Goal: Task Accomplishment & Management: Manage account settings

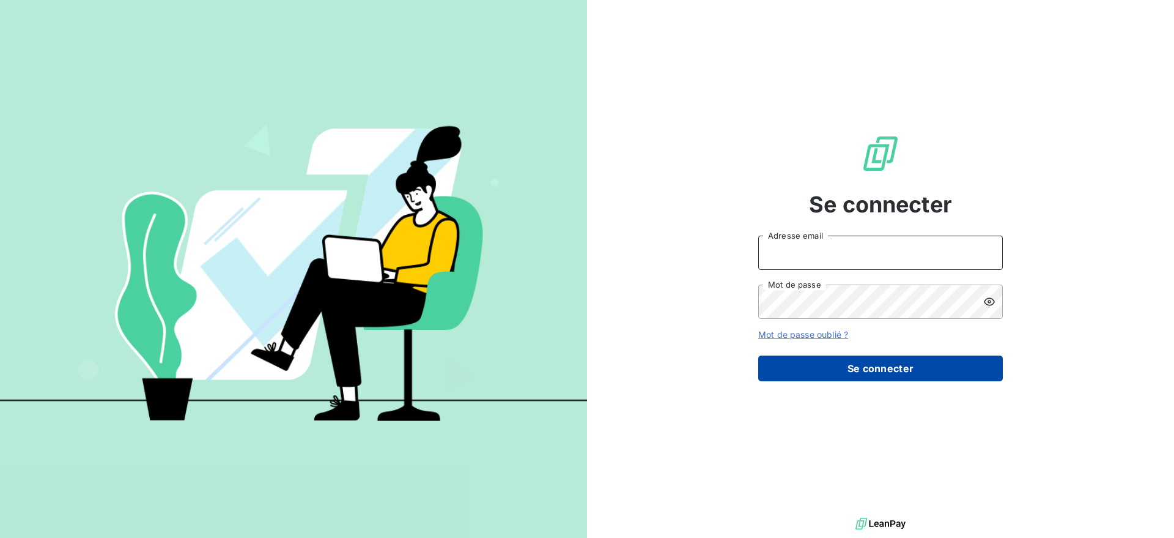
type input "[EMAIL_ADDRESS][DOMAIN_NAME]"
click at [880, 372] on button "Se connecter" at bounding box center [880, 368] width 245 height 26
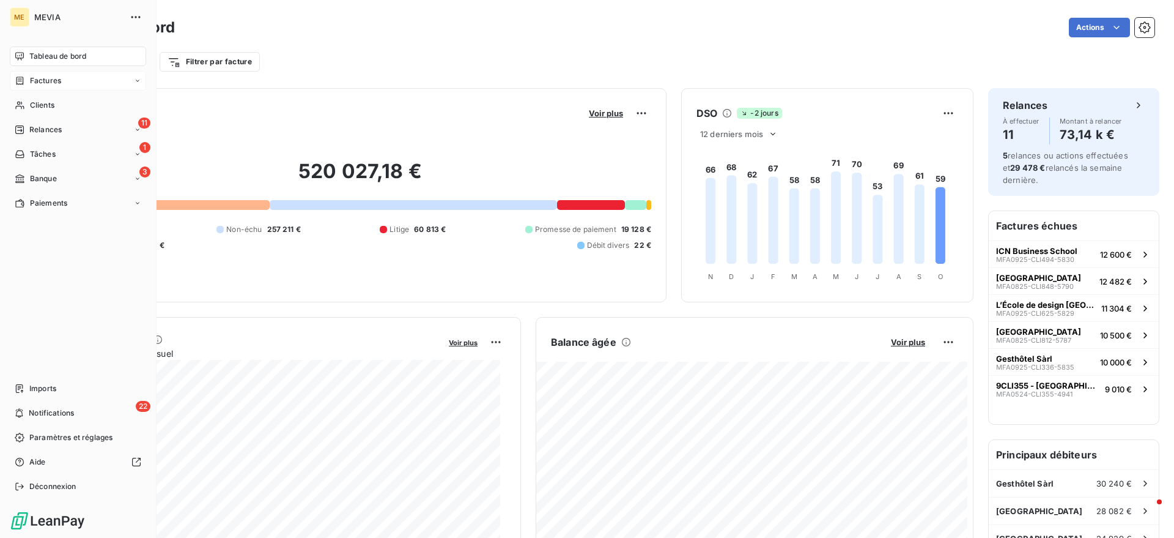
click at [54, 84] on span "Factures" at bounding box center [45, 80] width 31 height 11
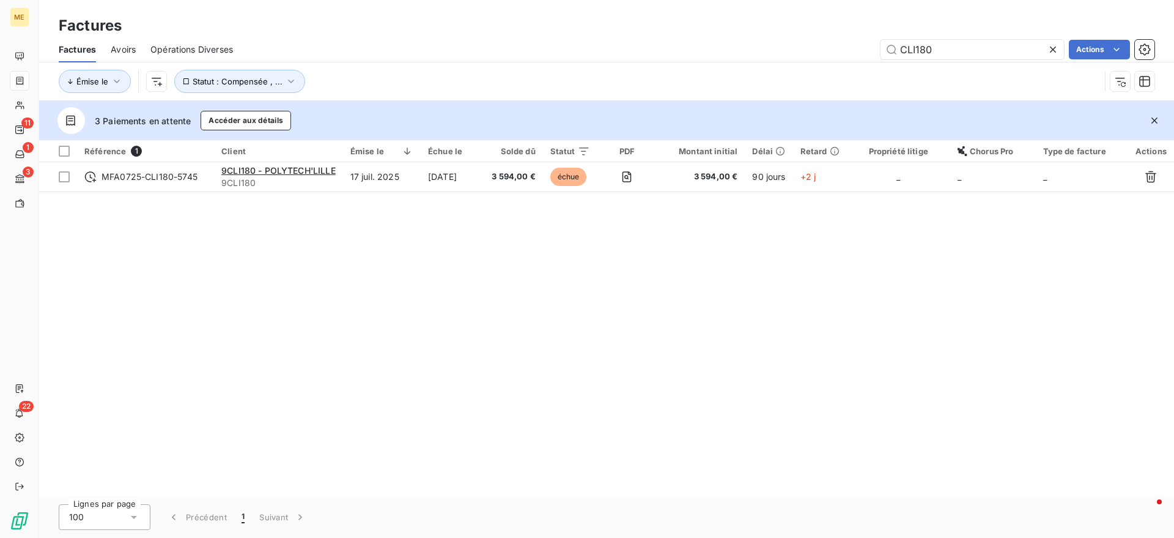
drag, startPoint x: 965, startPoint y: 53, endPoint x: 804, endPoint y: 37, distance: 162.2
click at [804, 37] on div "Factures Avoirs Opérations Diverses CLI180 Actions" at bounding box center [606, 50] width 1135 height 26
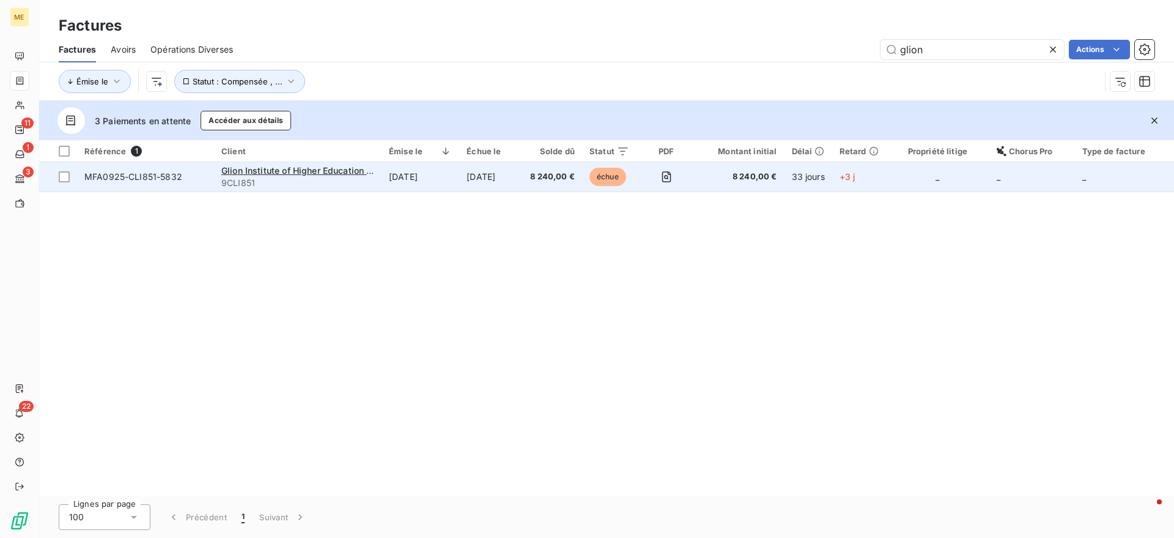
type input "glion"
click at [517, 172] on td "[DATE]" at bounding box center [491, 176] width 64 height 29
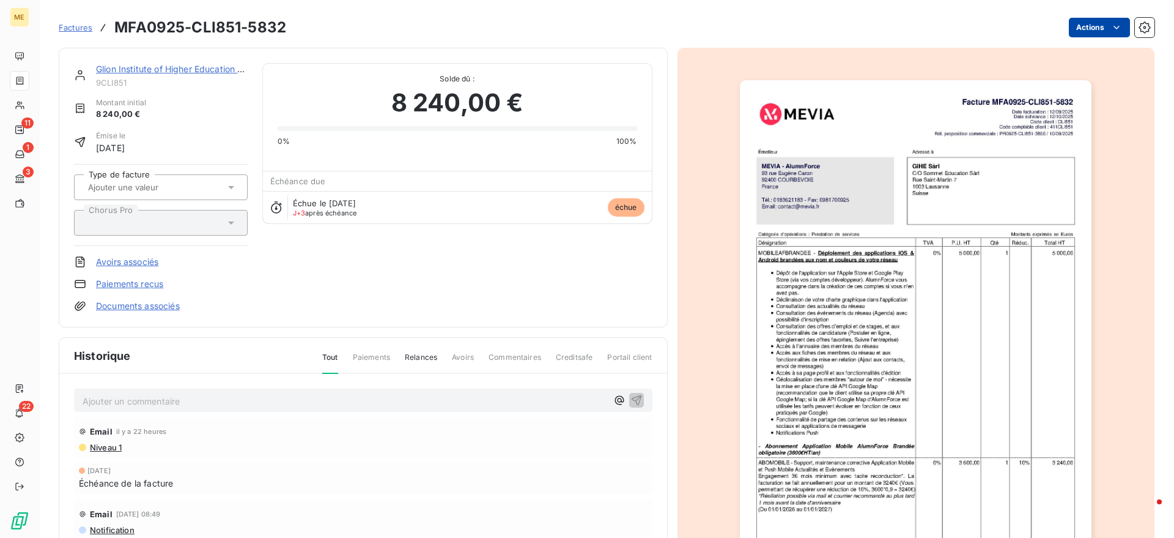
drag, startPoint x: 1069, startPoint y: 14, endPoint x: 1065, endPoint y: 36, distance: 22.3
click at [1065, 36] on div "Factures MFA0925-CLI851-5832 Actions" at bounding box center [607, 28] width 1096 height 26
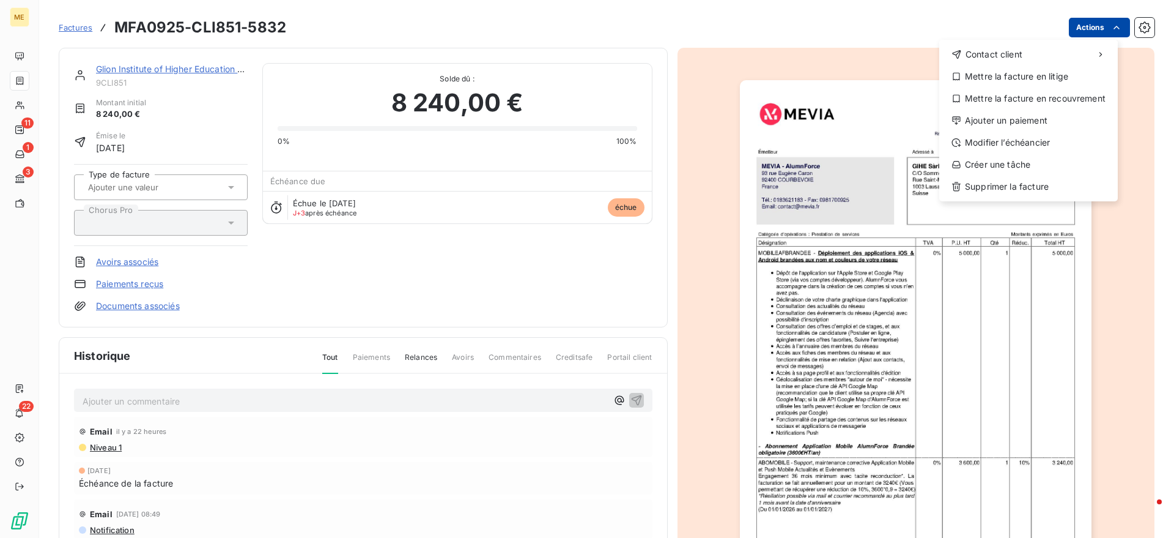
click at [1065, 36] on html "ME 11 1 3 22 Factures MFA0925-CLI851-5832 Actions Contact client Mettre la fact…" at bounding box center [587, 269] width 1174 height 538
click at [1026, 135] on div "Modifier l’échéancier" at bounding box center [1028, 143] width 169 height 20
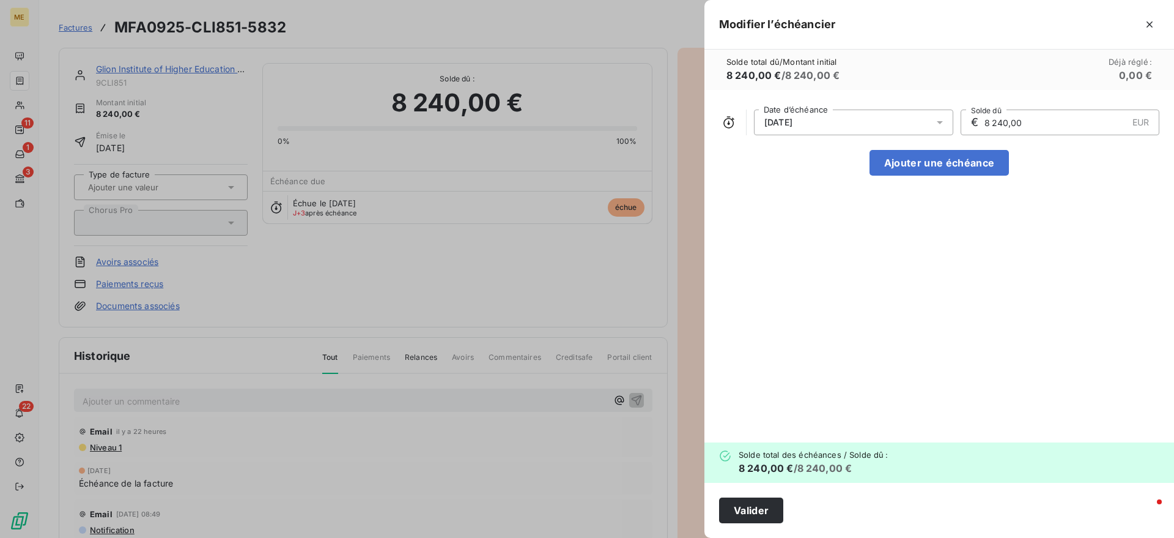
click at [891, 125] on div "[DATE]" at bounding box center [853, 122] width 199 height 26
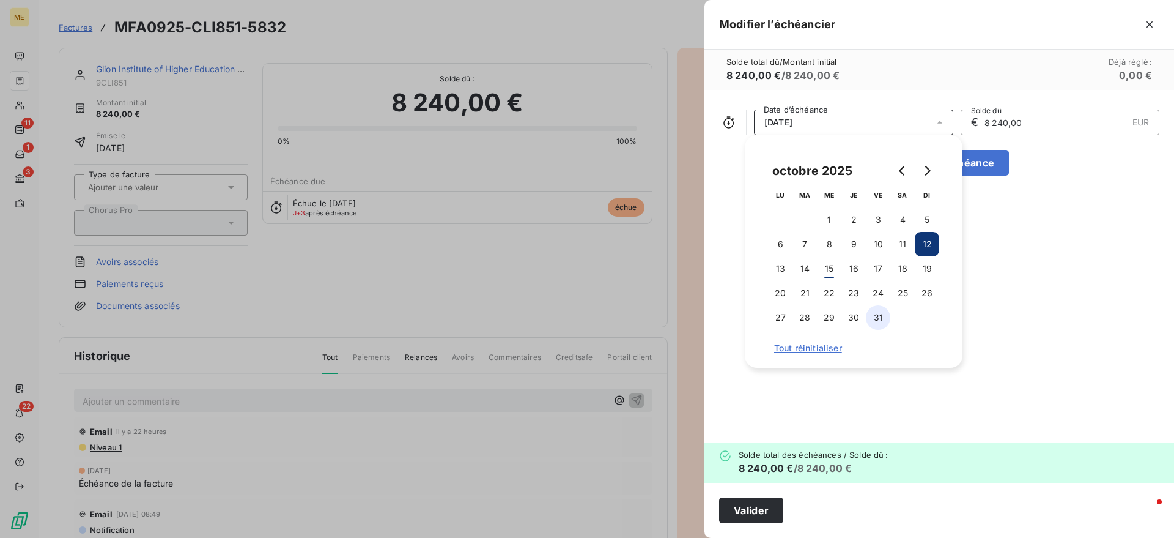
click at [880, 316] on button "31" at bounding box center [878, 317] width 24 height 24
click at [932, 175] on button "Go to next month" at bounding box center [927, 170] width 24 height 24
click at [835, 266] on button "12" at bounding box center [829, 268] width 24 height 24
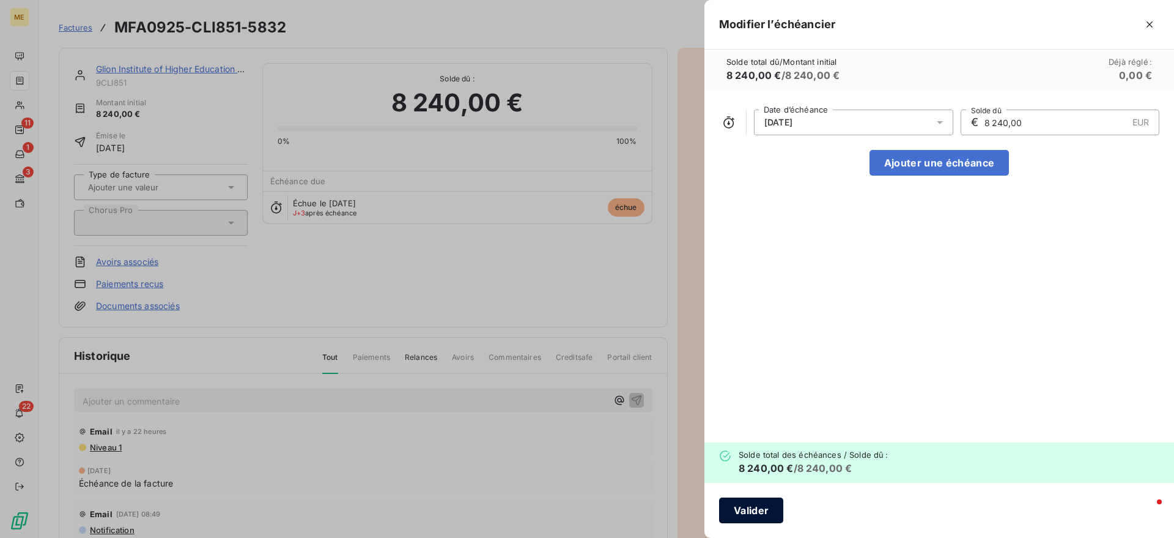
click at [754, 508] on button "Valider" at bounding box center [751, 510] width 64 height 26
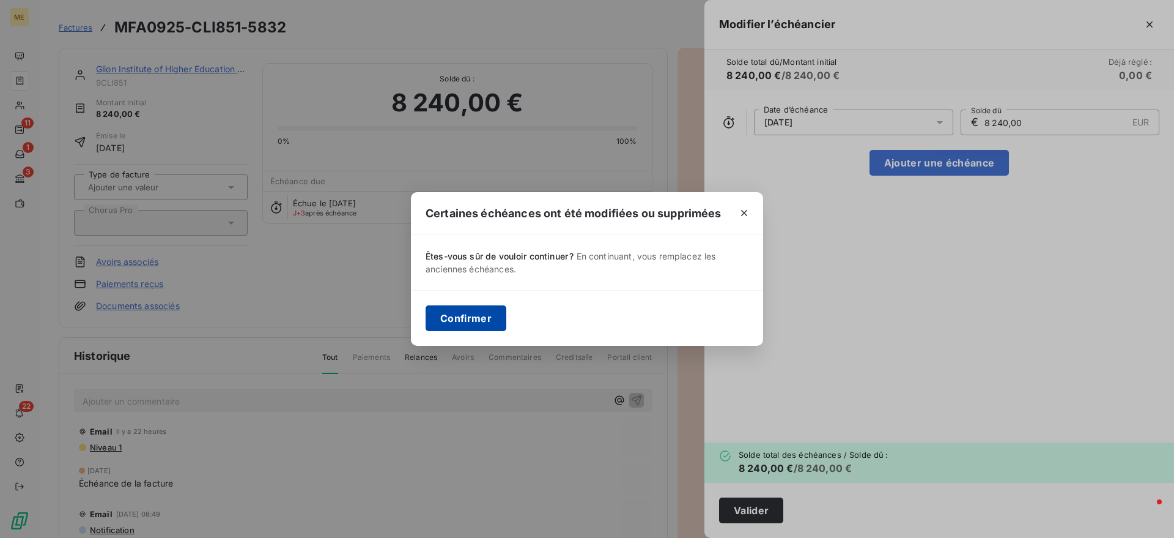
click at [472, 314] on button "Confirmer" at bounding box center [466, 318] width 81 height 26
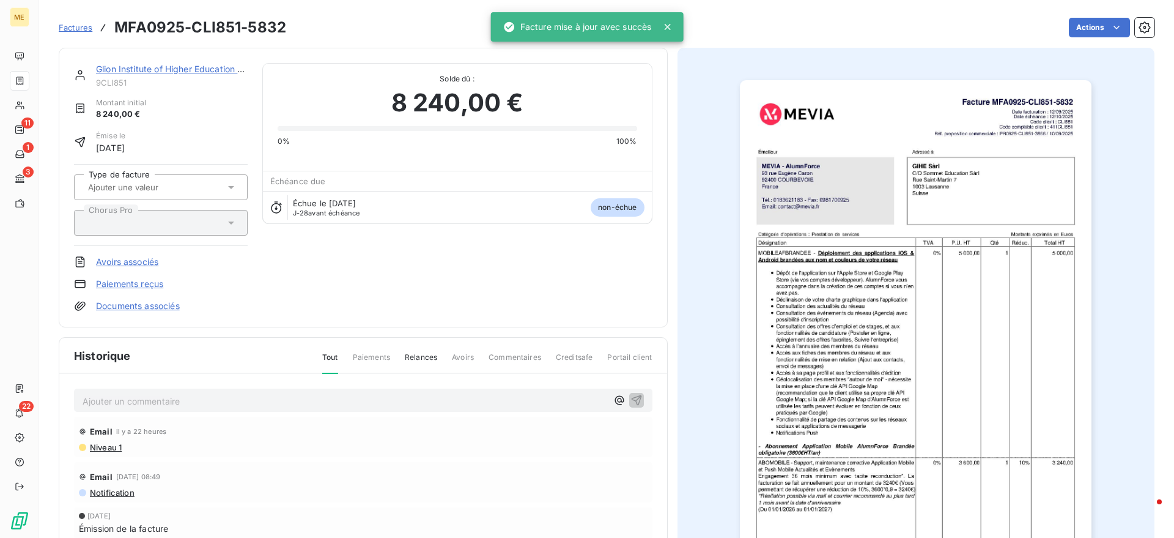
click at [465, 228] on div "Glion Institute of Higher Education Sàrl 9CLI851 Montant initial 8 240,00 € Émi…" at bounding box center [363, 187] width 579 height 249
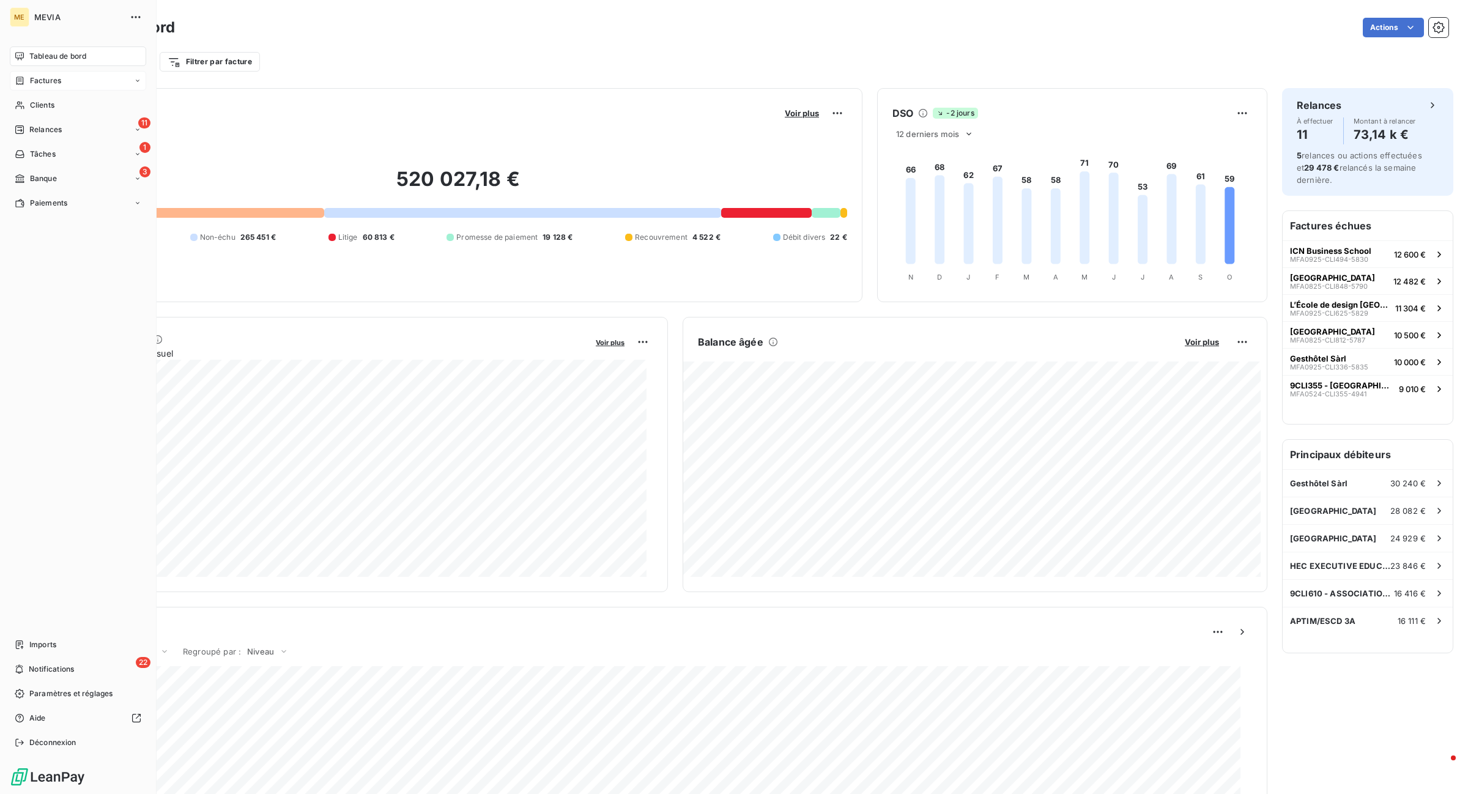
click at [28, 81] on div "Factures" at bounding box center [38, 80] width 46 height 11
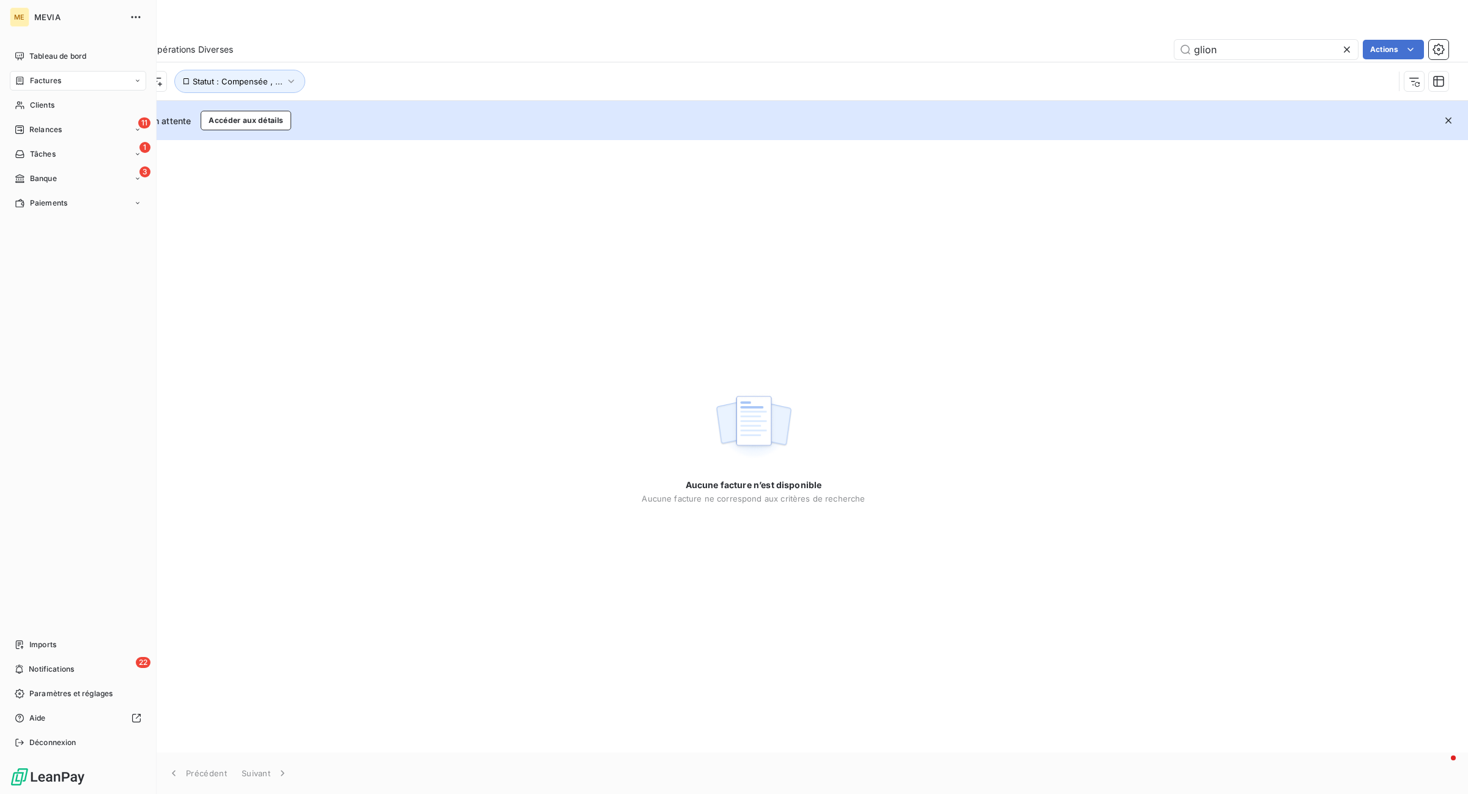
click at [28, 83] on div "Factures" at bounding box center [38, 80] width 46 height 11
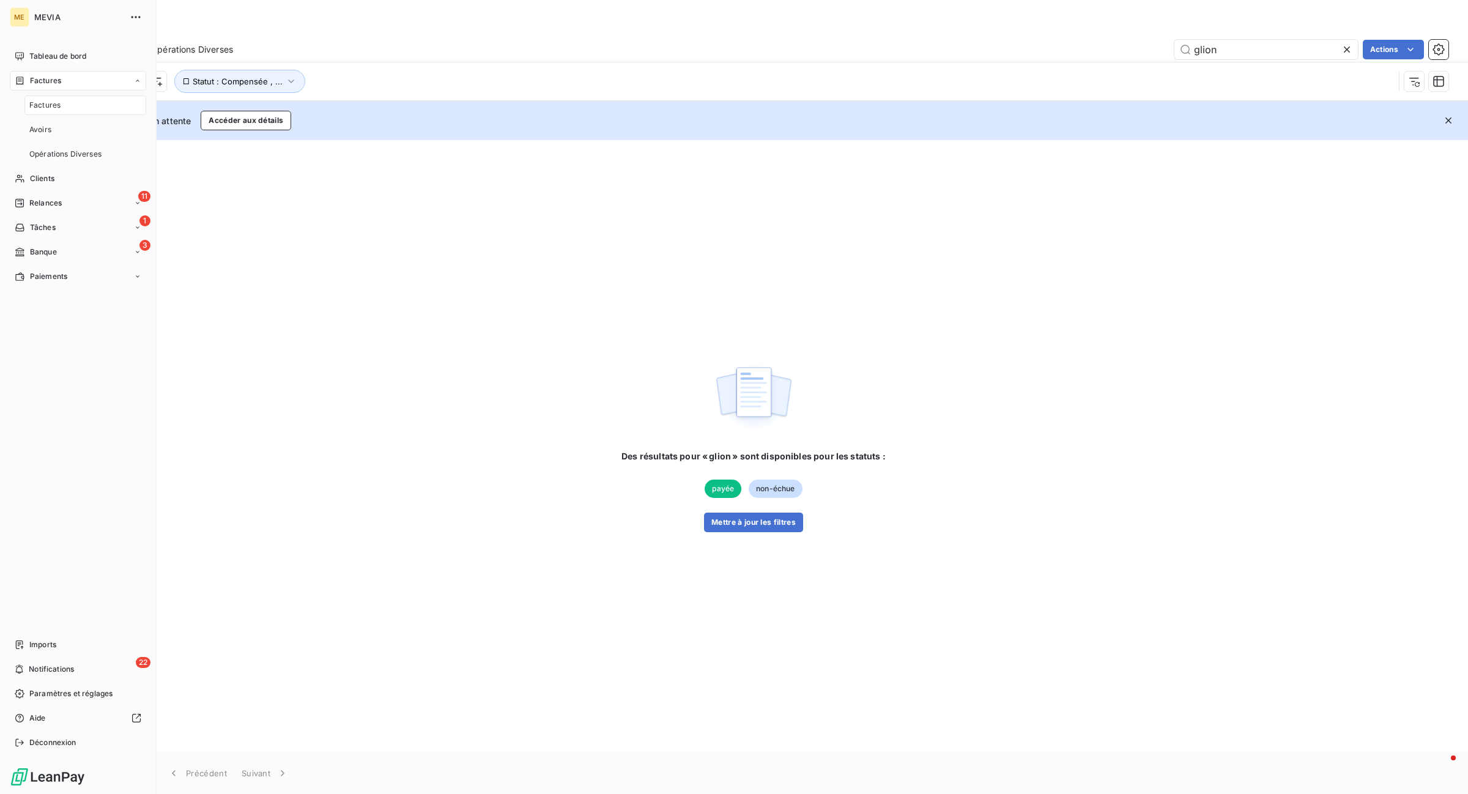
click at [31, 100] on span "Factures" at bounding box center [44, 105] width 31 height 11
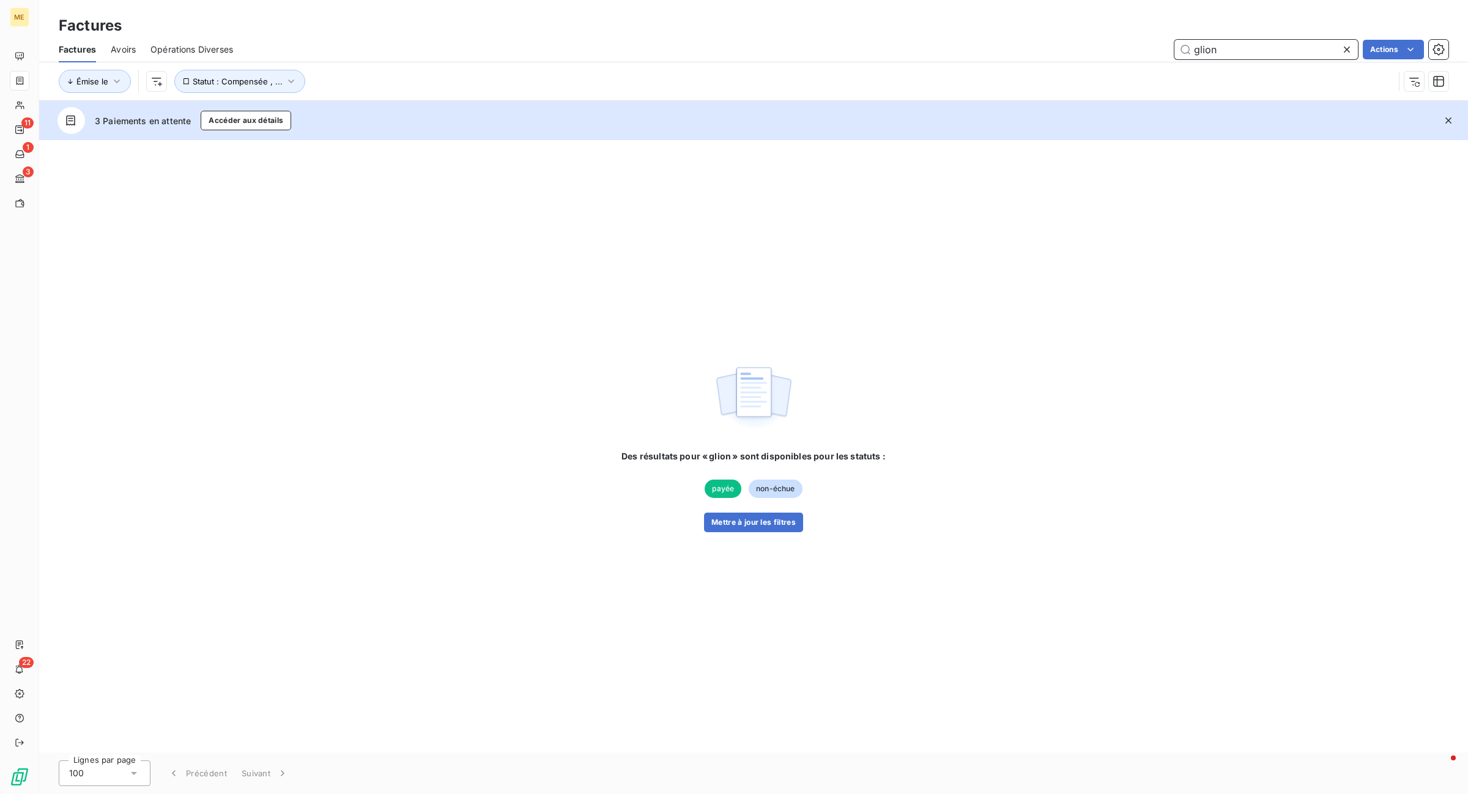
drag, startPoint x: 1237, startPoint y: 54, endPoint x: 1106, endPoint y: 32, distance: 133.3
click at [1106, 32] on div "Factures Factures Avoirs Opérations Diverses glion Actions Émise le Statut : Co…" at bounding box center [753, 50] width 1429 height 101
paste input "MFA1025-CLI576-5877"
type input "MFA1025-CLI576-5877"
click at [737, 524] on button "Mettre à jour les filtres" at bounding box center [753, 523] width 99 height 20
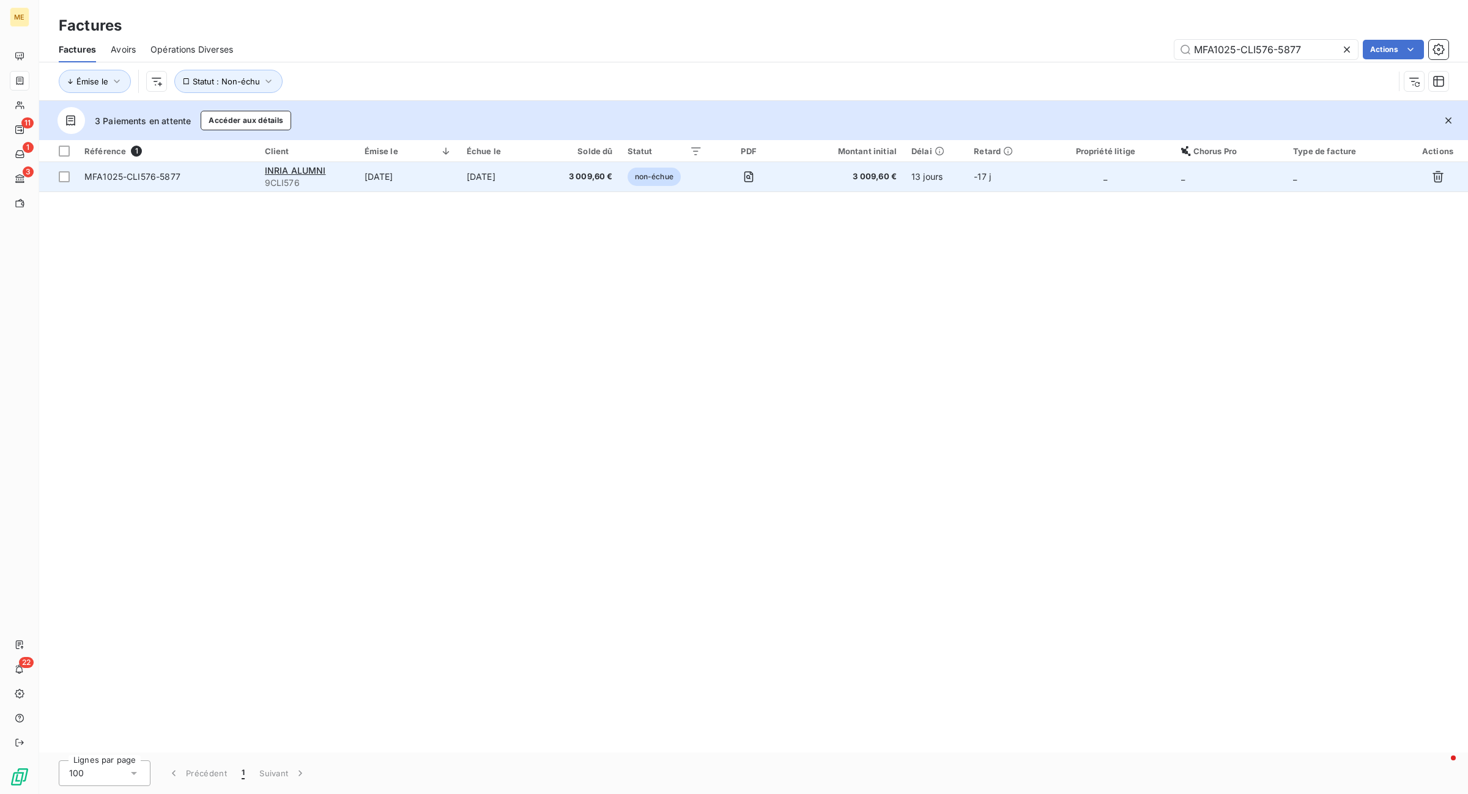
click at [590, 178] on span "3 009,60 €" at bounding box center [581, 177] width 62 height 12
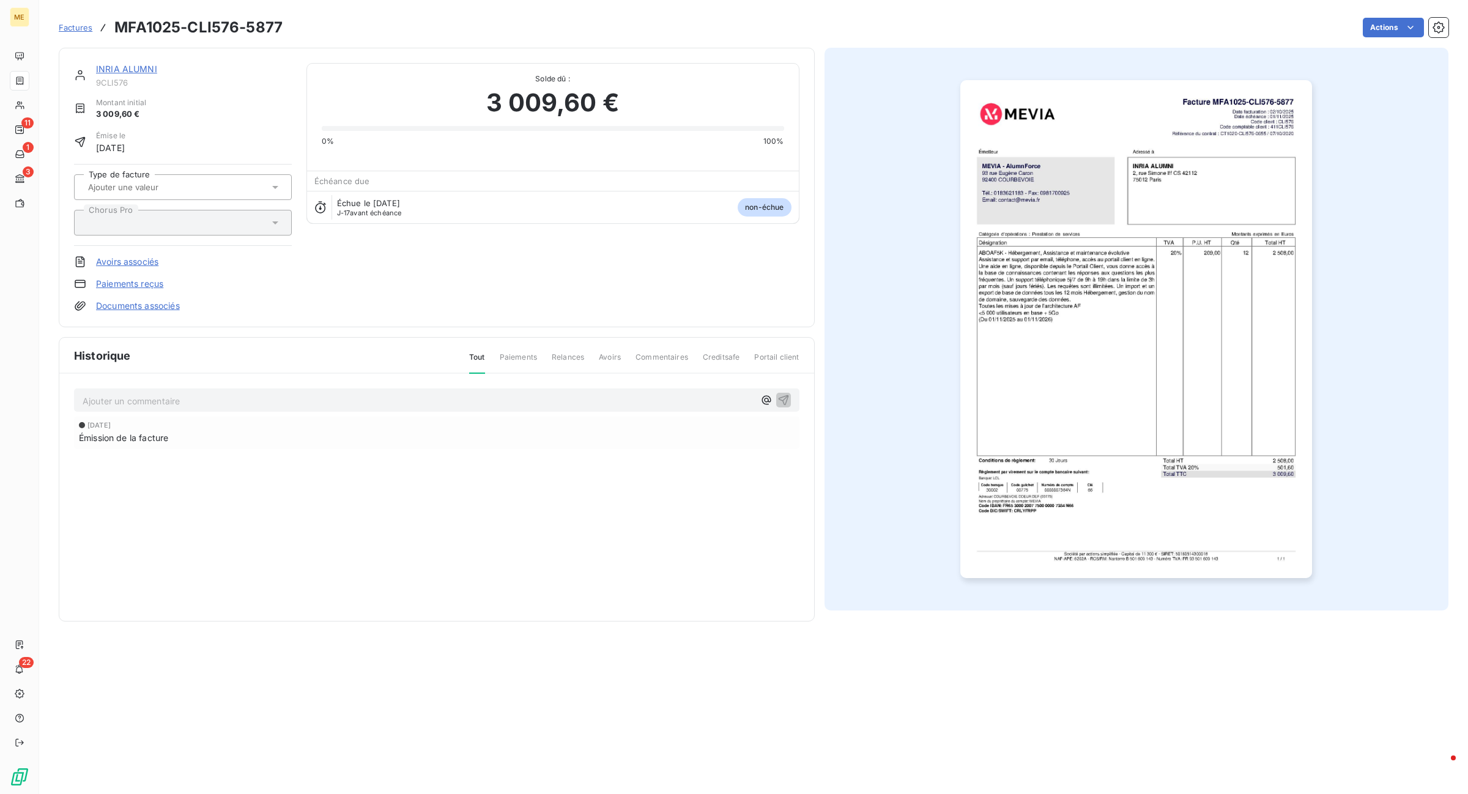
click at [129, 282] on link "Paiements reçus" at bounding box center [129, 284] width 67 height 12
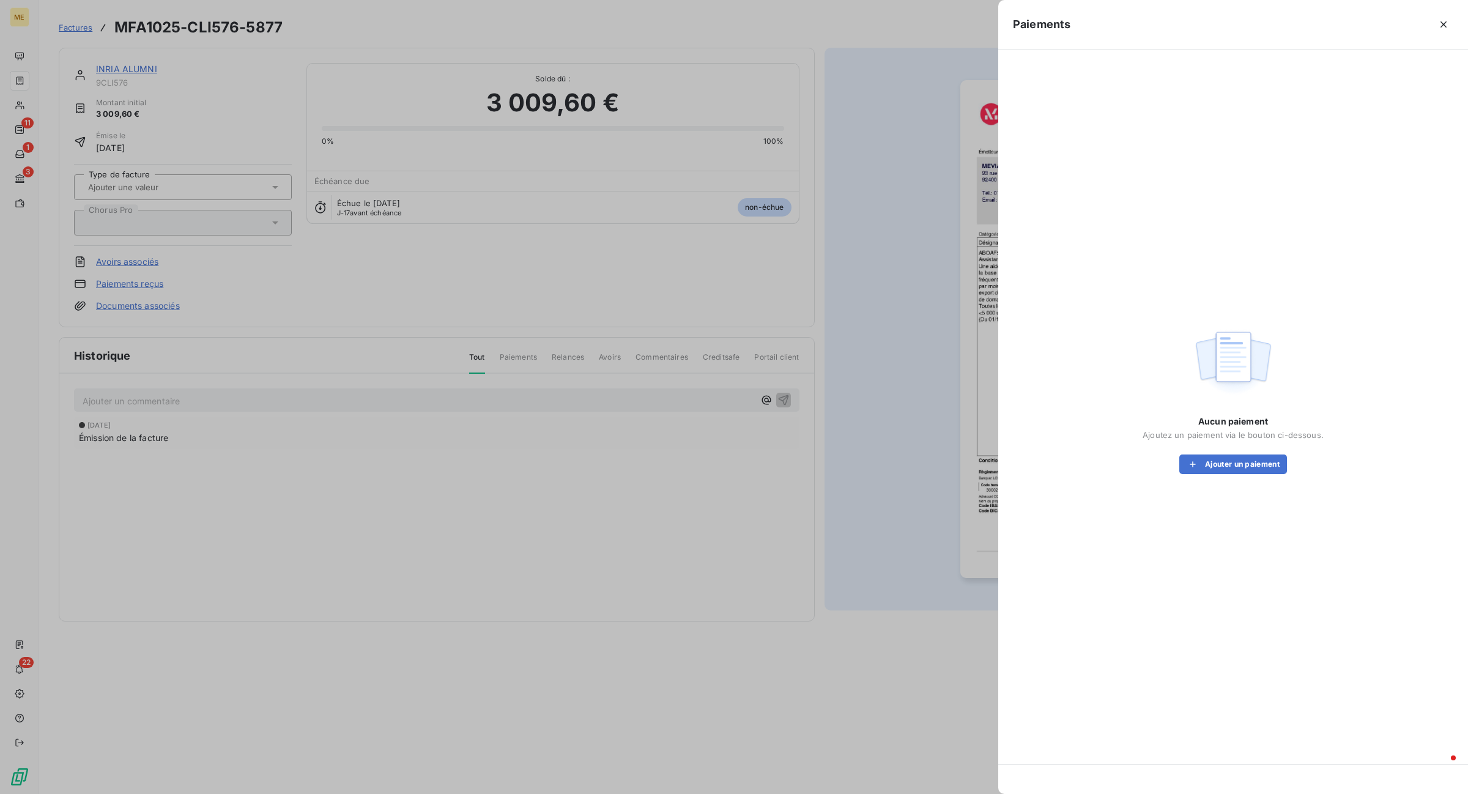
click at [733, 199] on div at bounding box center [734, 397] width 1468 height 794
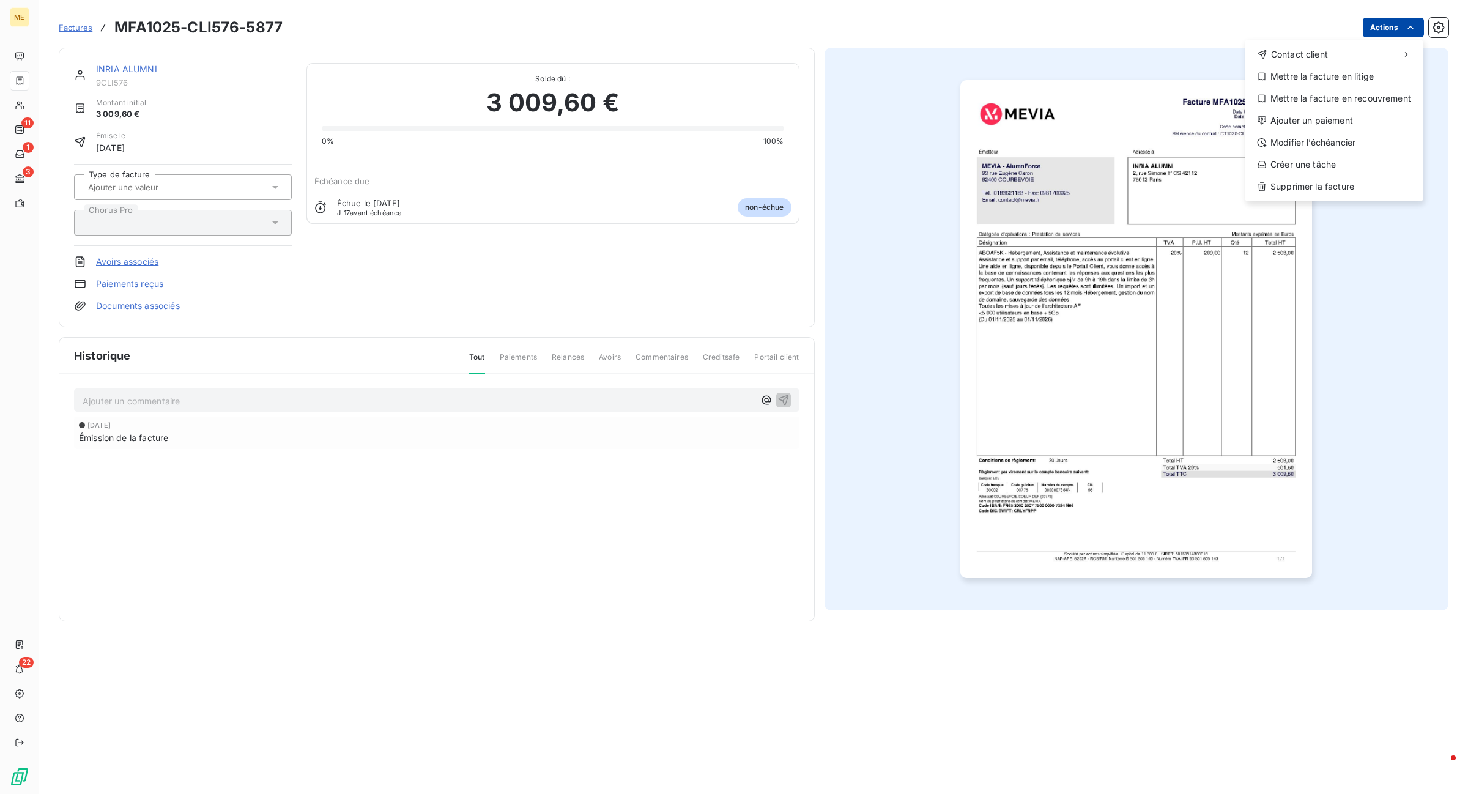
click at [1174, 23] on html "ME 11 1 3 22 Factures MFA1025-CLI576-5877 Actions Contact client Mettre la fact…" at bounding box center [734, 397] width 1468 height 794
click at [1174, 120] on div "Ajouter un paiement" at bounding box center [1334, 121] width 169 height 20
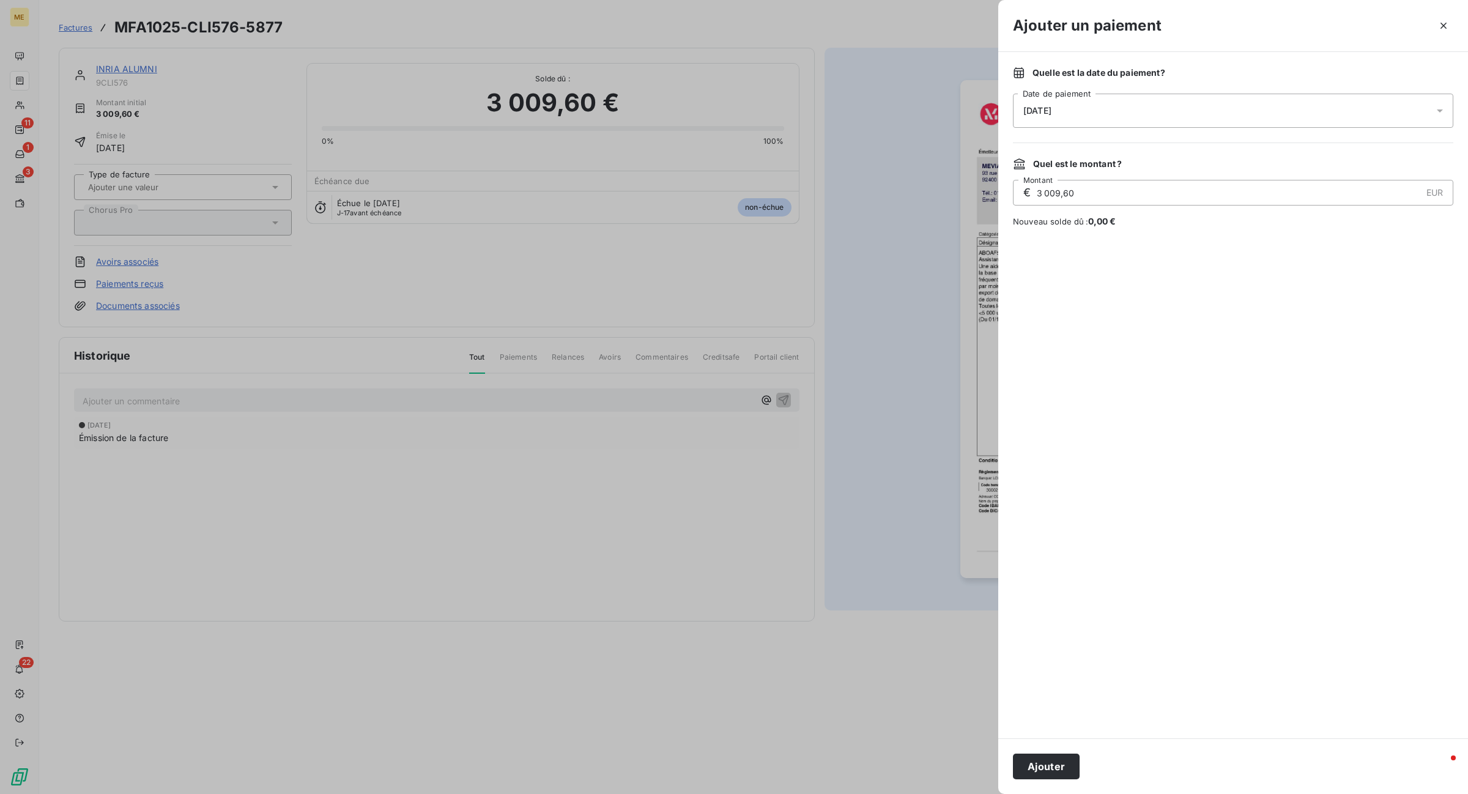
click at [1174, 106] on div "15/10/2025" at bounding box center [1233, 111] width 440 height 34
click at [1038, 286] on button "20" at bounding box center [1048, 285] width 24 height 24
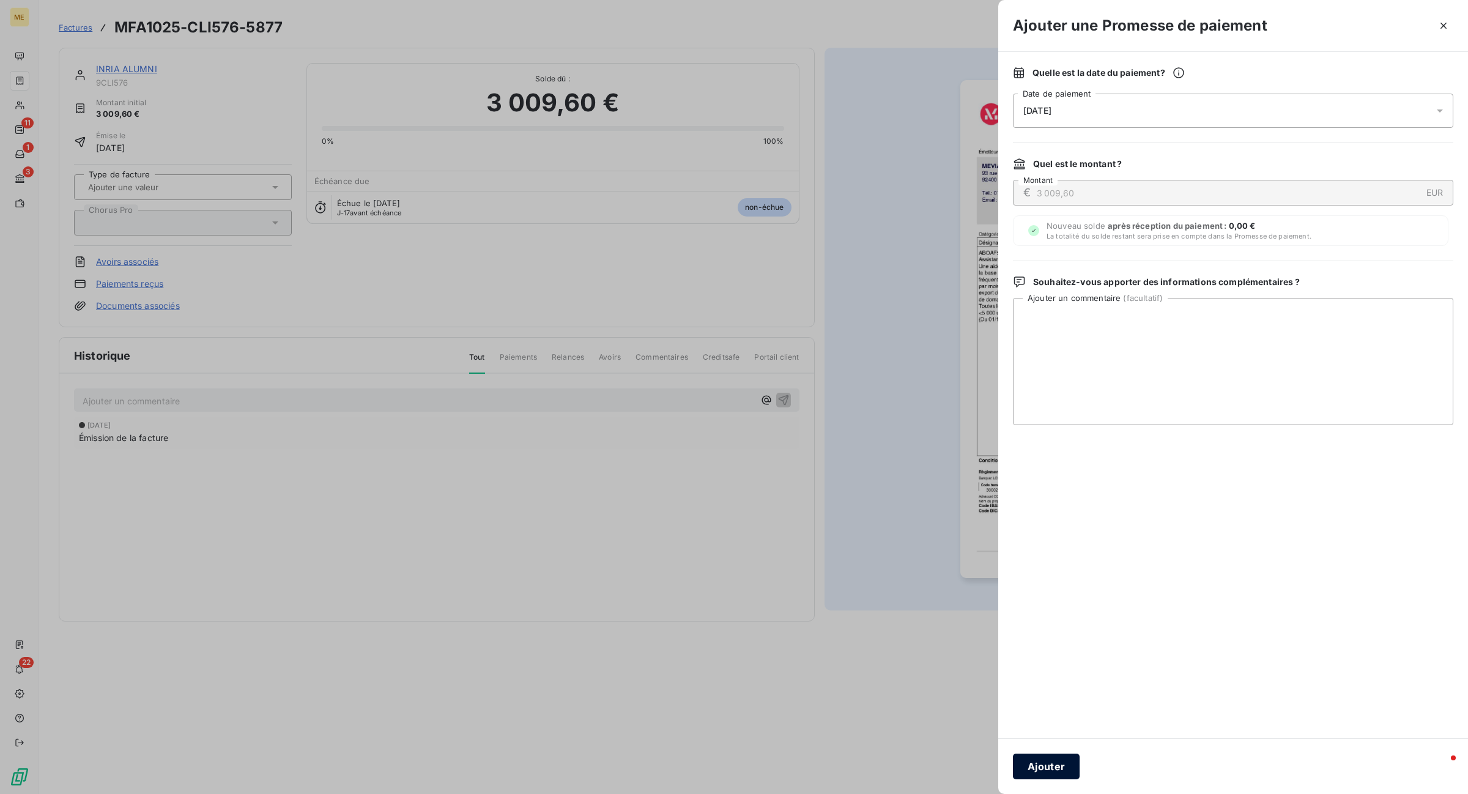
click at [1053, 536] on button "Ajouter" at bounding box center [1046, 767] width 67 height 26
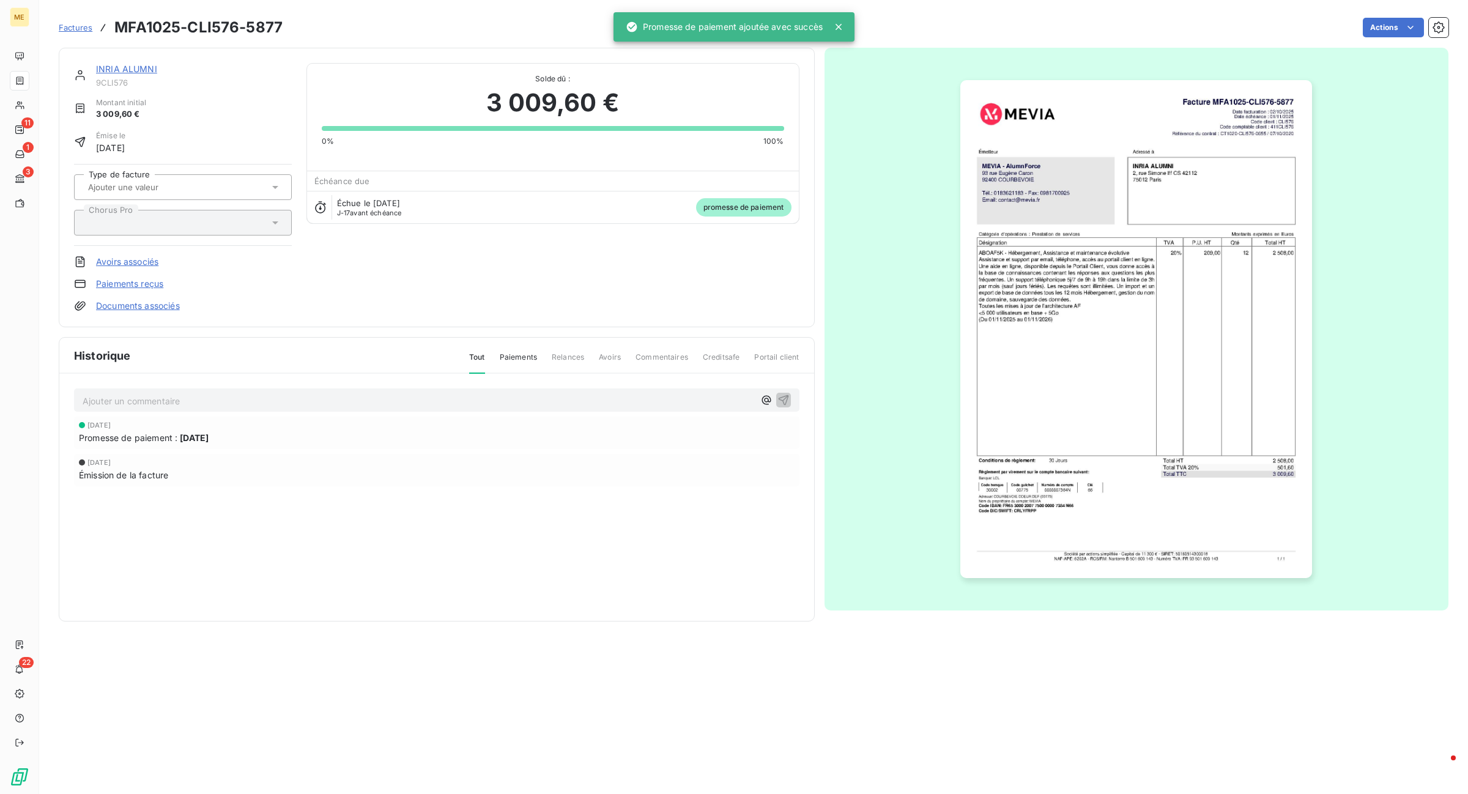
click at [112, 396] on p "Ajouter un commentaire ﻿" at bounding box center [419, 400] width 672 height 15
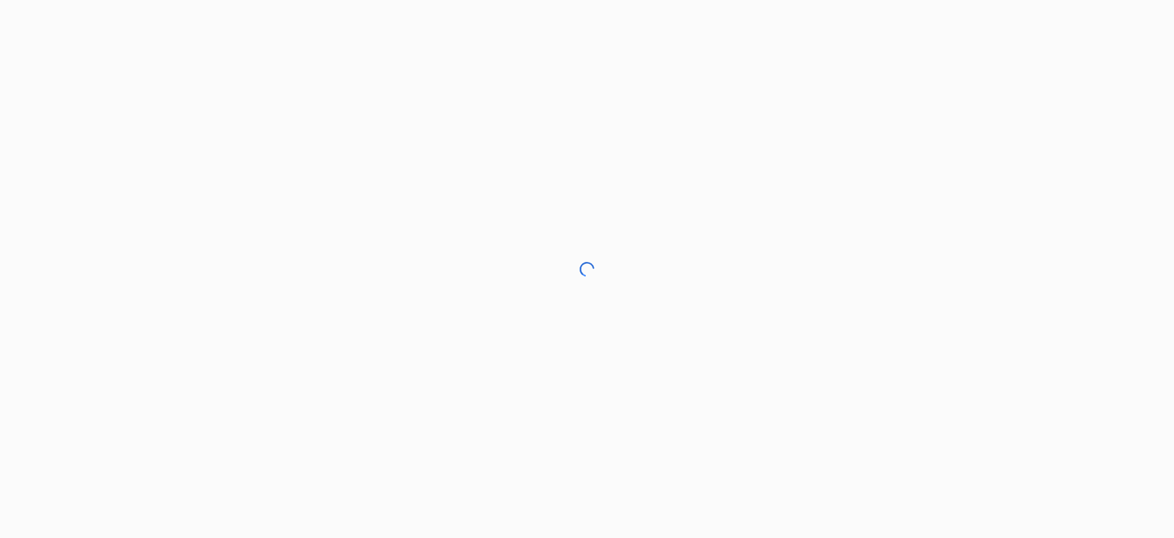
click at [309, 196] on div at bounding box center [587, 269] width 1174 height 538
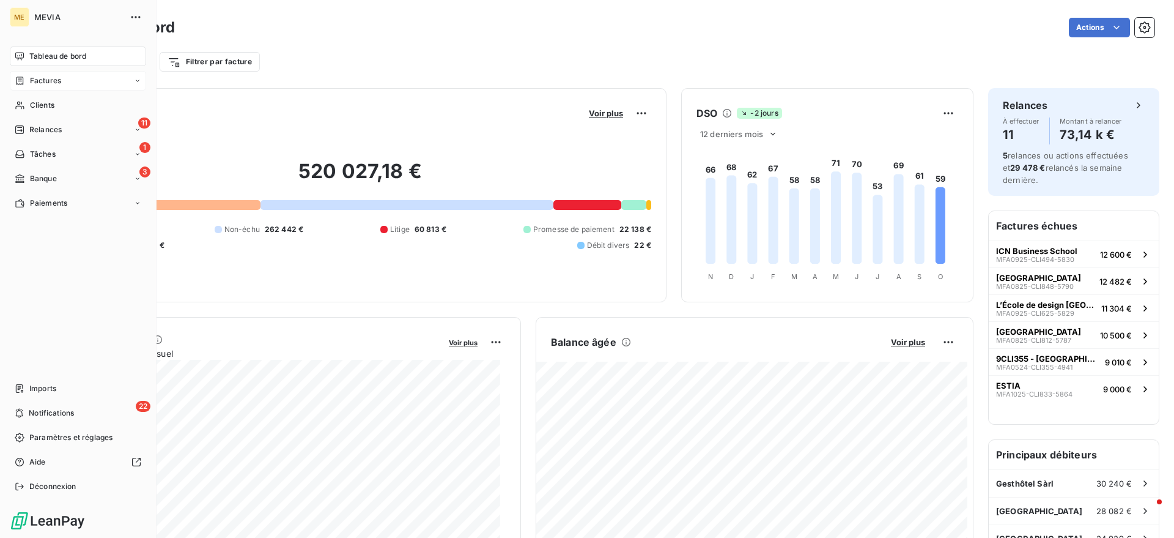
click at [13, 72] on div "Factures" at bounding box center [78, 81] width 136 height 20
click at [23, 83] on icon at bounding box center [20, 80] width 7 height 8
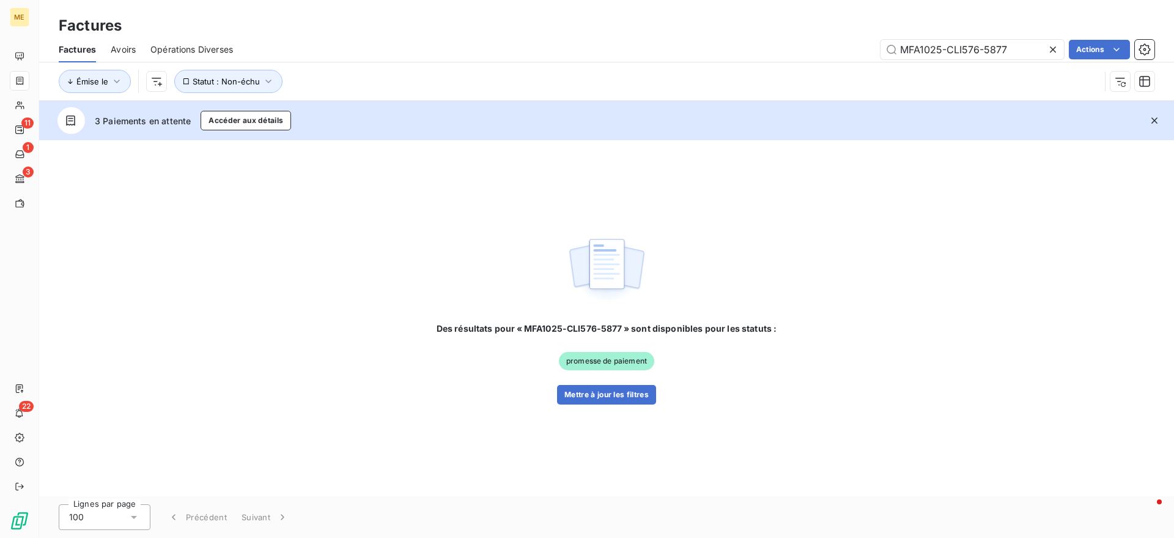
drag, startPoint x: 1012, startPoint y: 47, endPoint x: 811, endPoint y: 16, distance: 203.6
click at [811, 16] on div "Factures Factures Avoirs Opérations Diverses MFA1025-CLI576-5877 Actions Émise …" at bounding box center [606, 50] width 1135 height 101
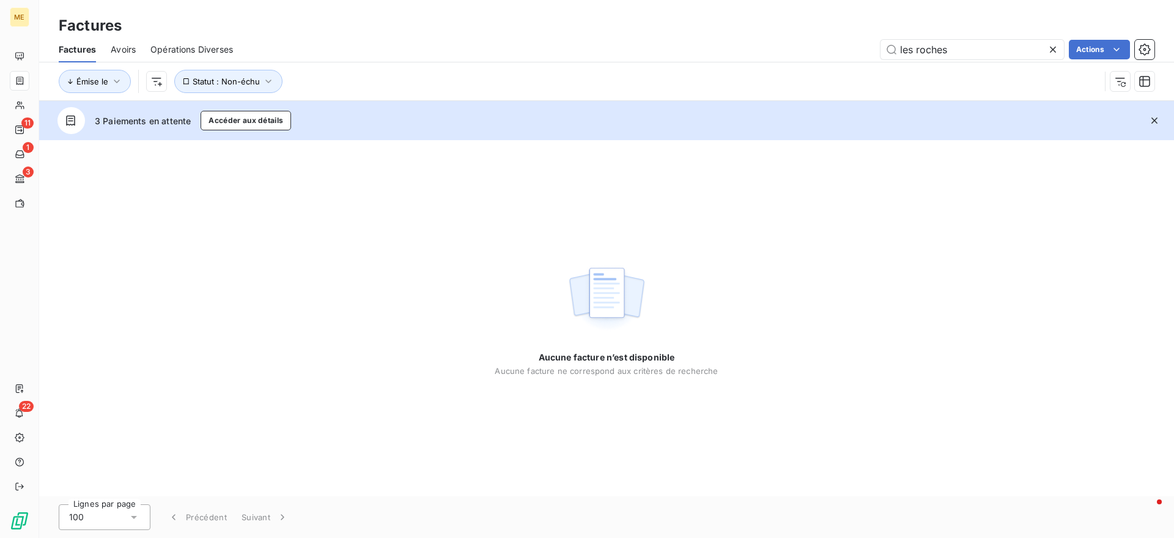
type input "les roches"
drag, startPoint x: 978, startPoint y: 52, endPoint x: 825, endPoint y: 36, distance: 153.7
click at [825, 37] on div "Factures Avoirs Opérations Diverses les roches Actions" at bounding box center [606, 50] width 1135 height 26
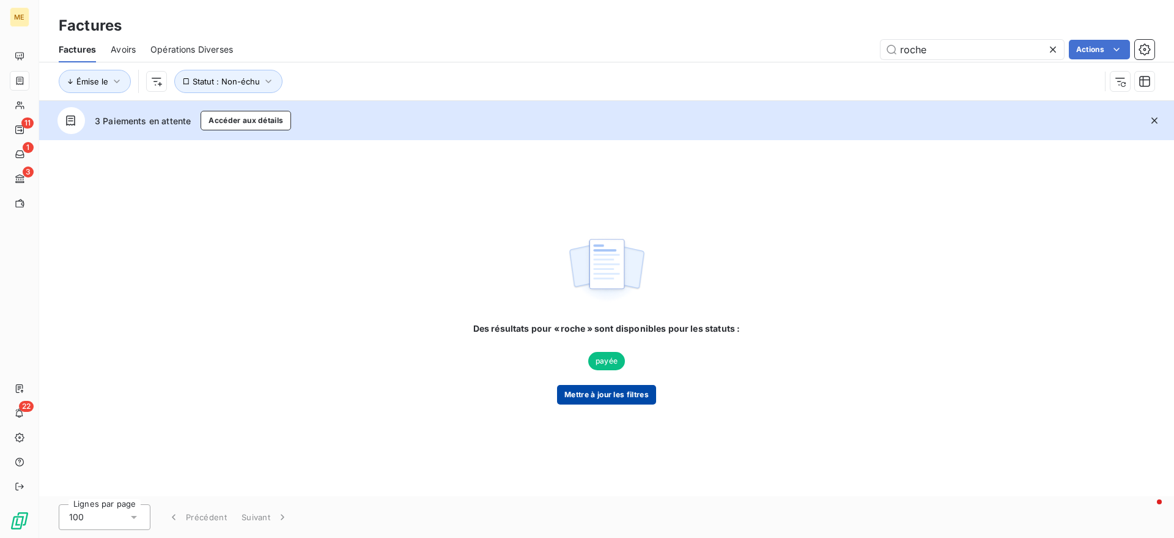
click at [577, 385] on button "Mettre à jour les filtres" at bounding box center [606, 395] width 99 height 20
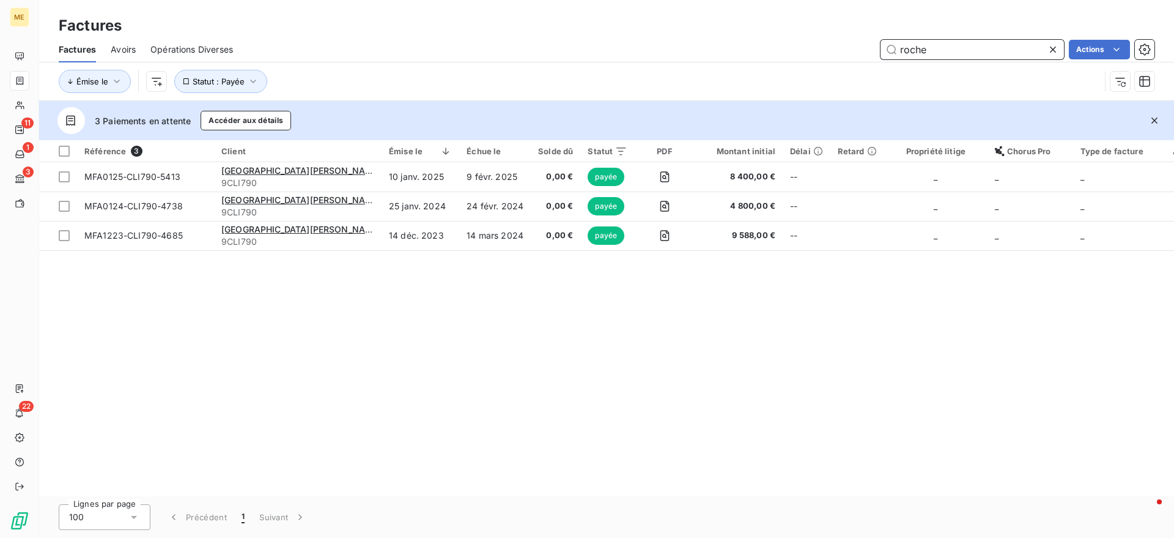
drag, startPoint x: 934, startPoint y: 44, endPoint x: 821, endPoint y: 19, distance: 115.9
click at [821, 19] on div "Factures Factures Avoirs Opérations Diverses roche Actions Émise le Statut : Pa…" at bounding box center [606, 50] width 1135 height 101
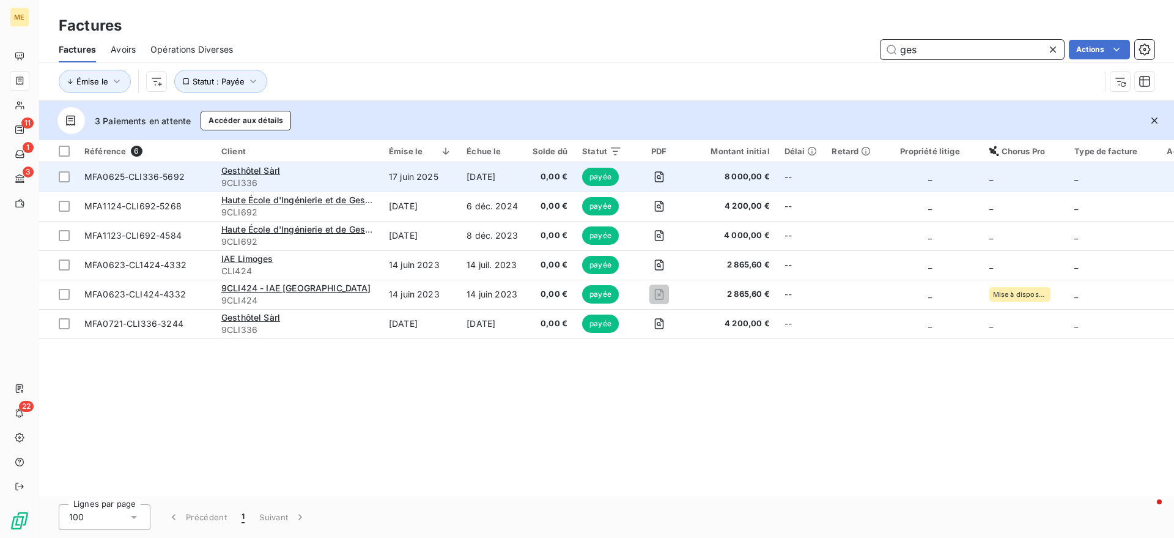
type input "ges"
click at [431, 171] on td "17 juin 2025" at bounding box center [421, 176] width 78 height 29
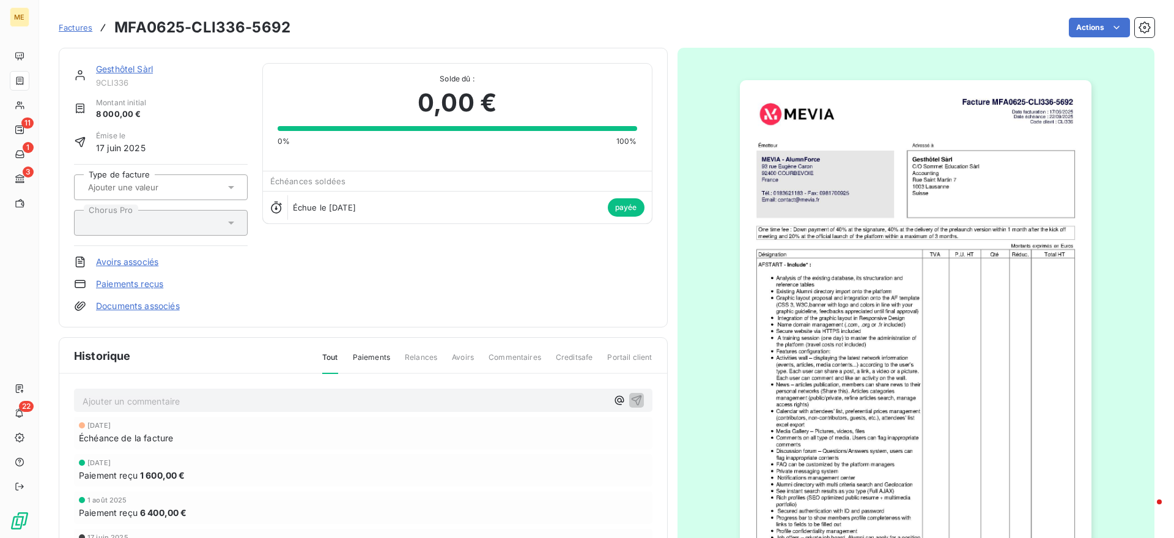
click at [135, 71] on link "Gesthôtel Sàrl" at bounding box center [124, 69] width 57 height 10
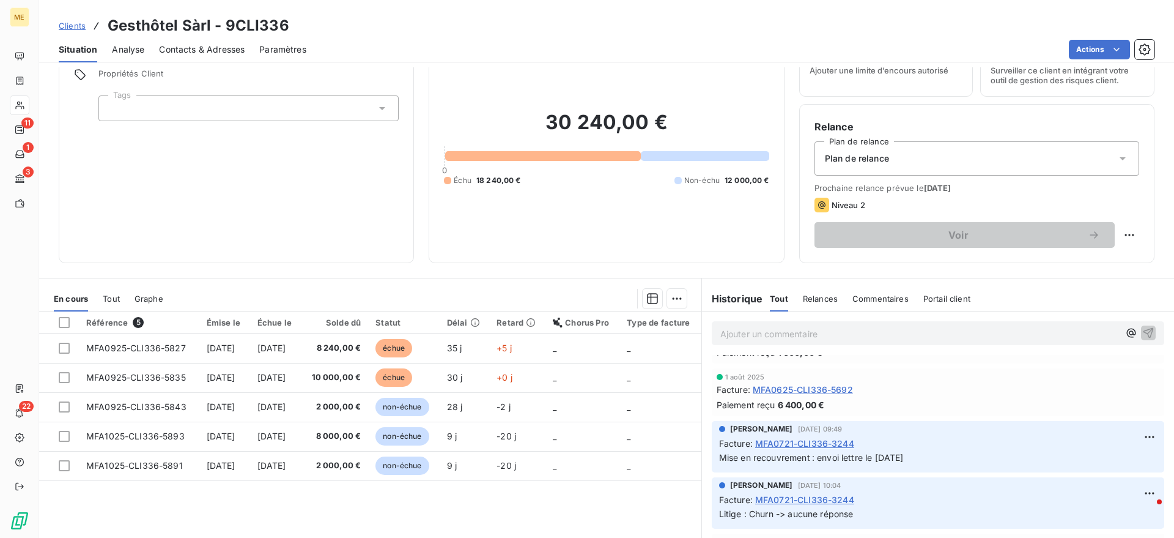
scroll to position [59, 0]
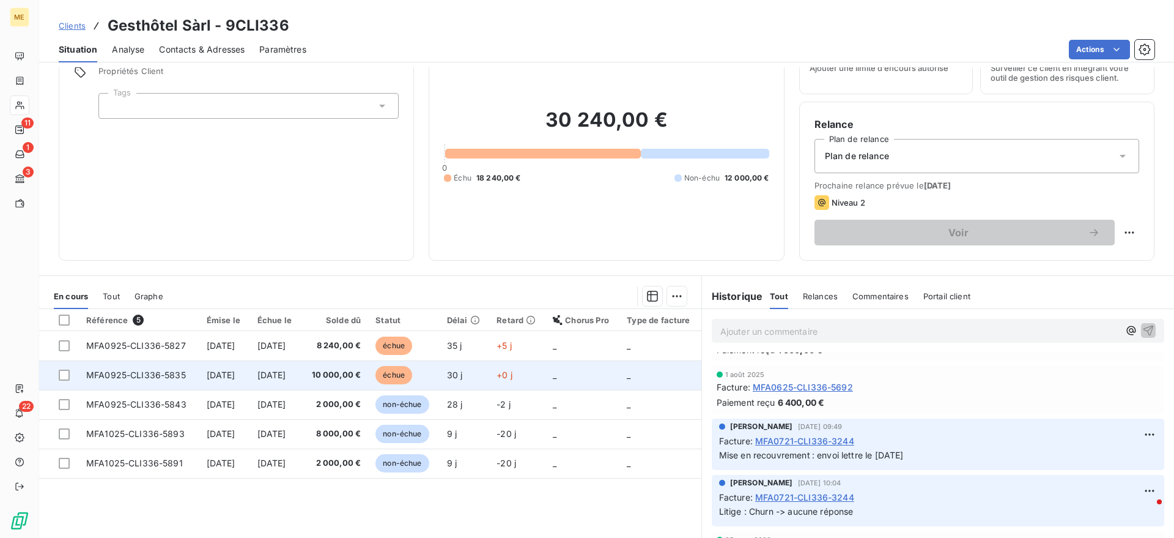
click at [463, 376] on span "30 j" at bounding box center [455, 374] width 16 height 10
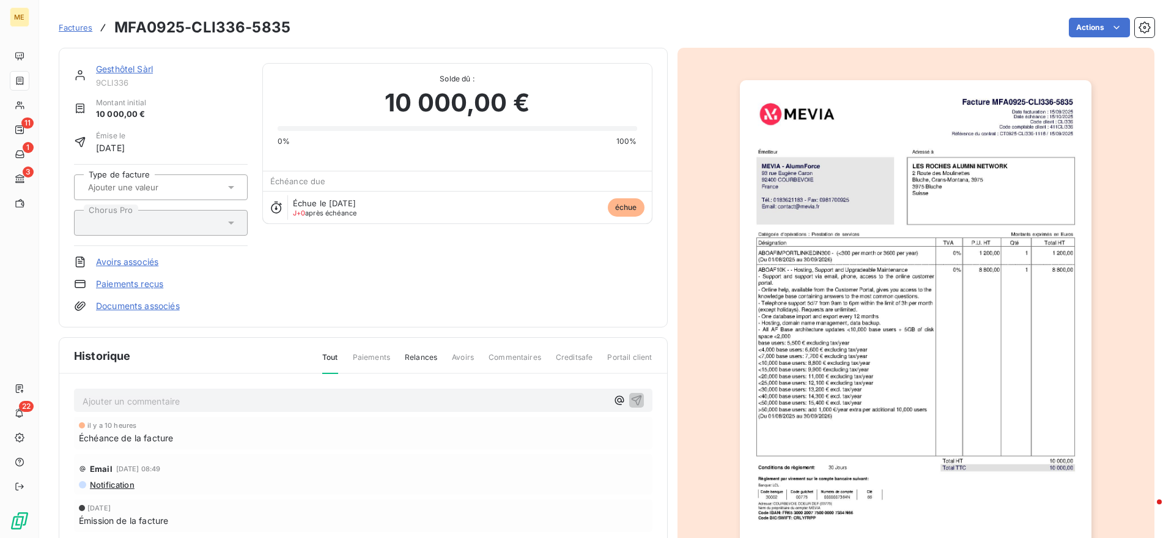
click at [283, 394] on p "Ajouter un commentaire ﻿" at bounding box center [345, 400] width 525 height 15
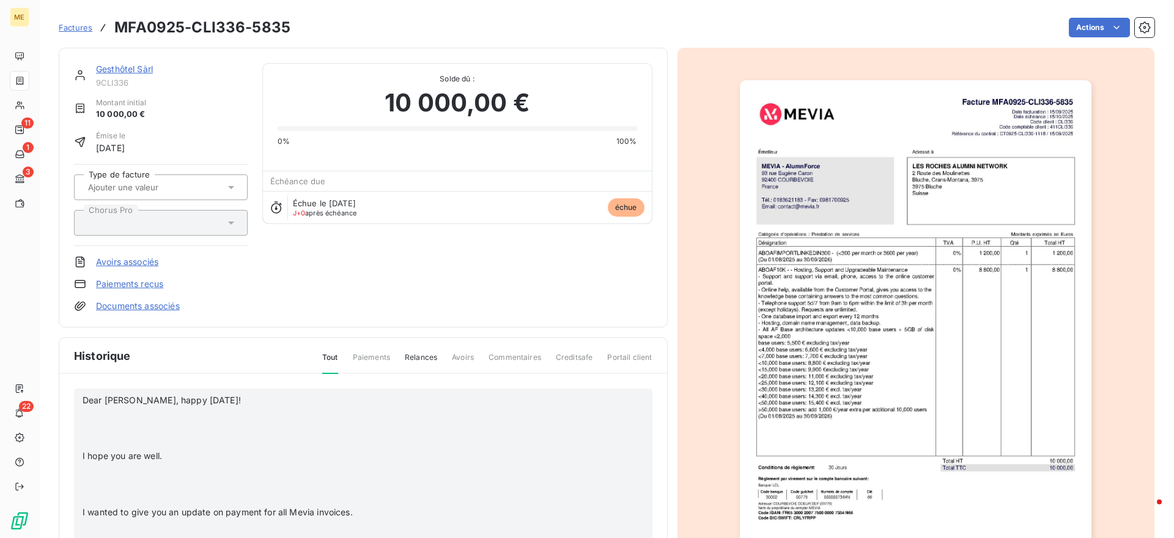
click at [99, 436] on p "﻿" at bounding box center [345, 442] width 525 height 14
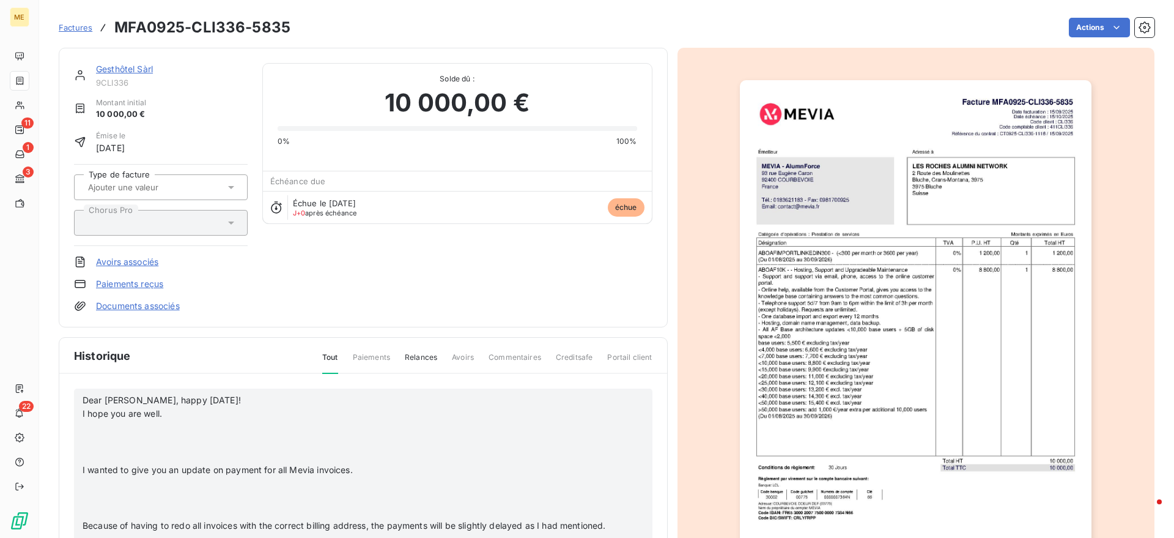
click at [101, 450] on p "﻿" at bounding box center [345, 456] width 525 height 14
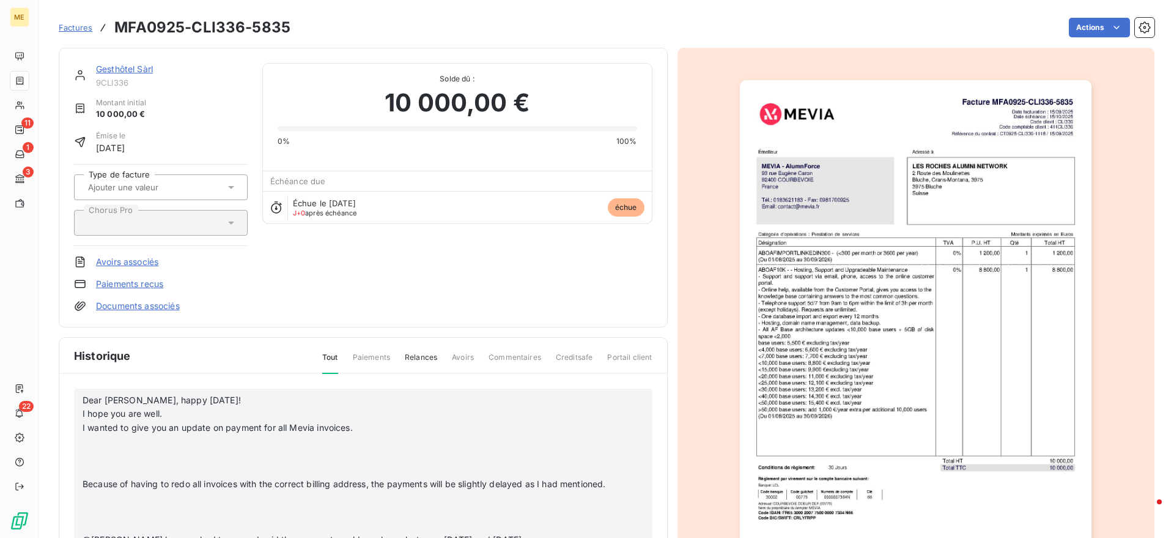
click at [99, 473] on p "﻿" at bounding box center [345, 470] width 525 height 14
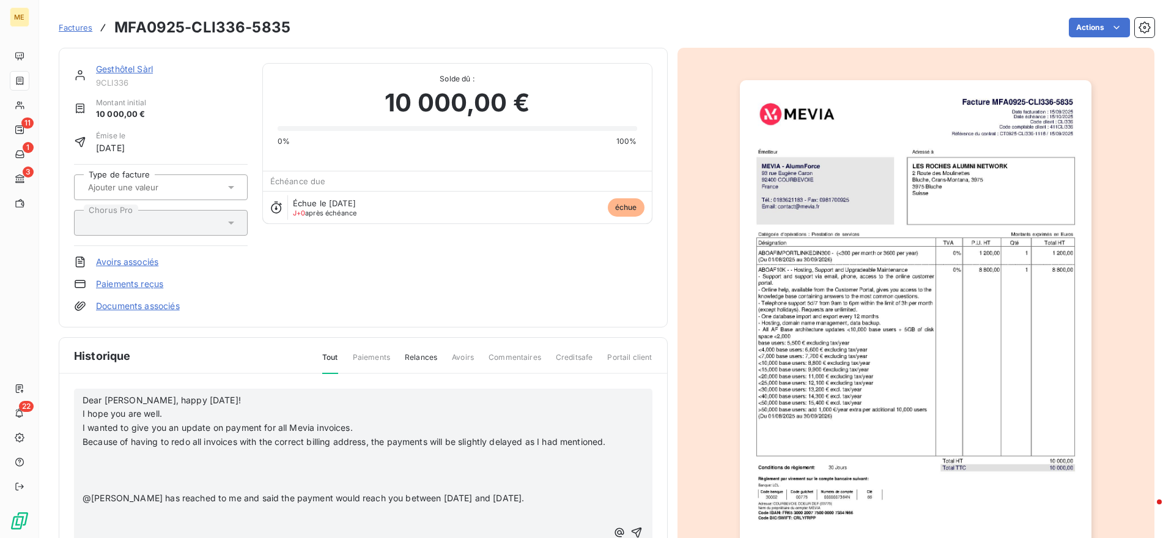
click at [95, 491] on p "﻿" at bounding box center [345, 484] width 525 height 14
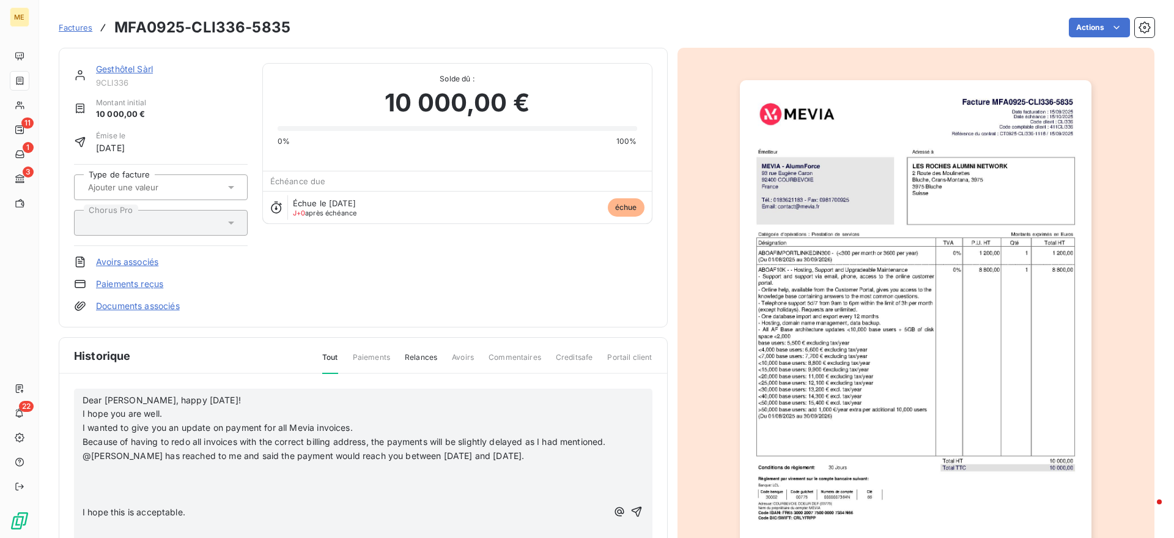
click at [97, 505] on p "﻿" at bounding box center [345, 498] width 525 height 14
click at [94, 519] on p "﻿" at bounding box center [345, 512] width 525 height 14
click at [94, 519] on p at bounding box center [345, 512] width 525 height 14
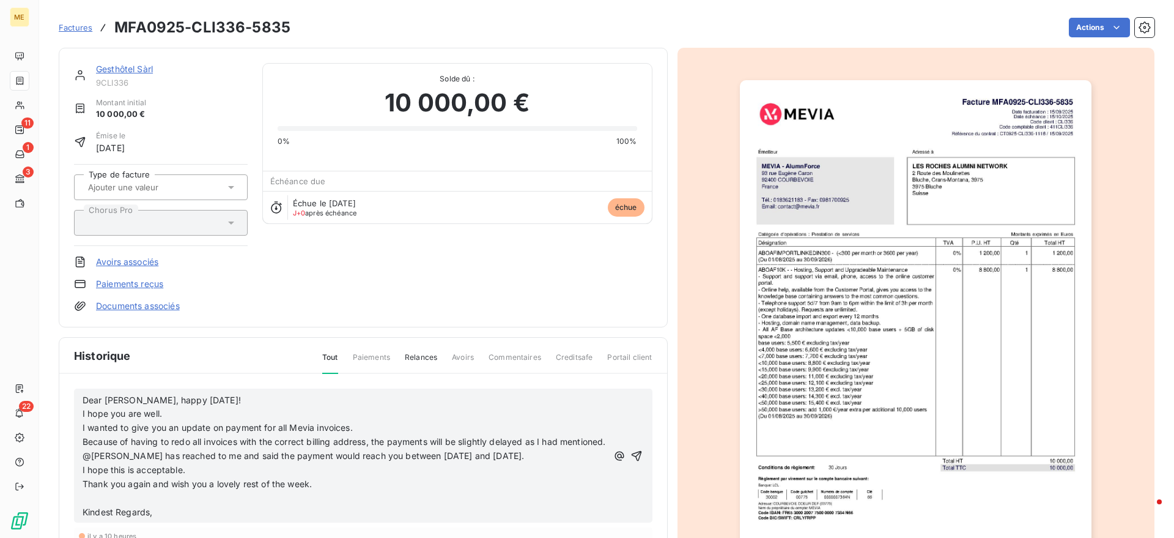
scroll to position [48, 0]
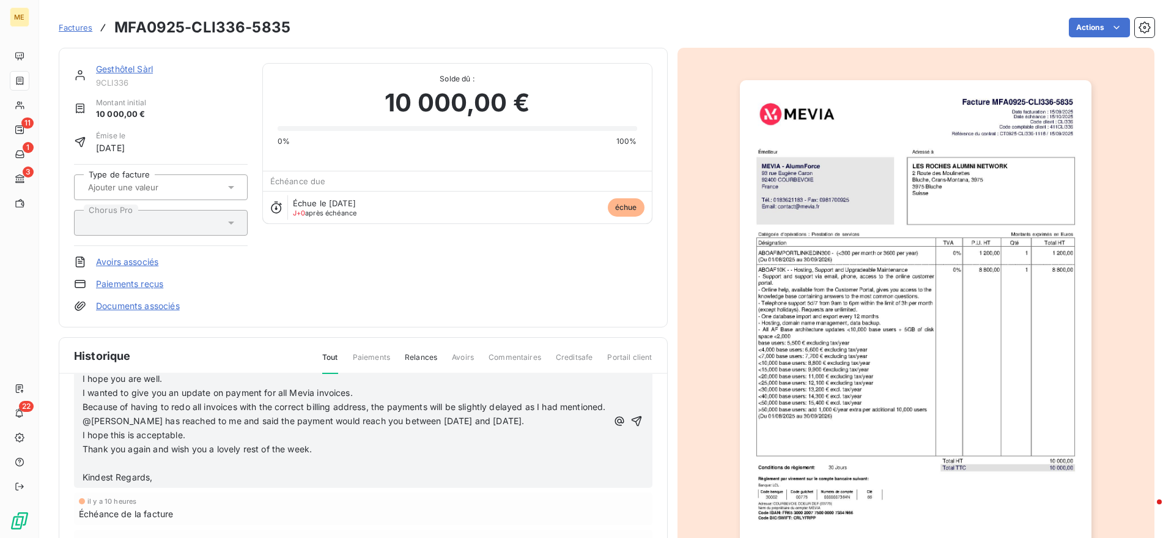
click at [206, 464] on p "﻿" at bounding box center [345, 463] width 525 height 14
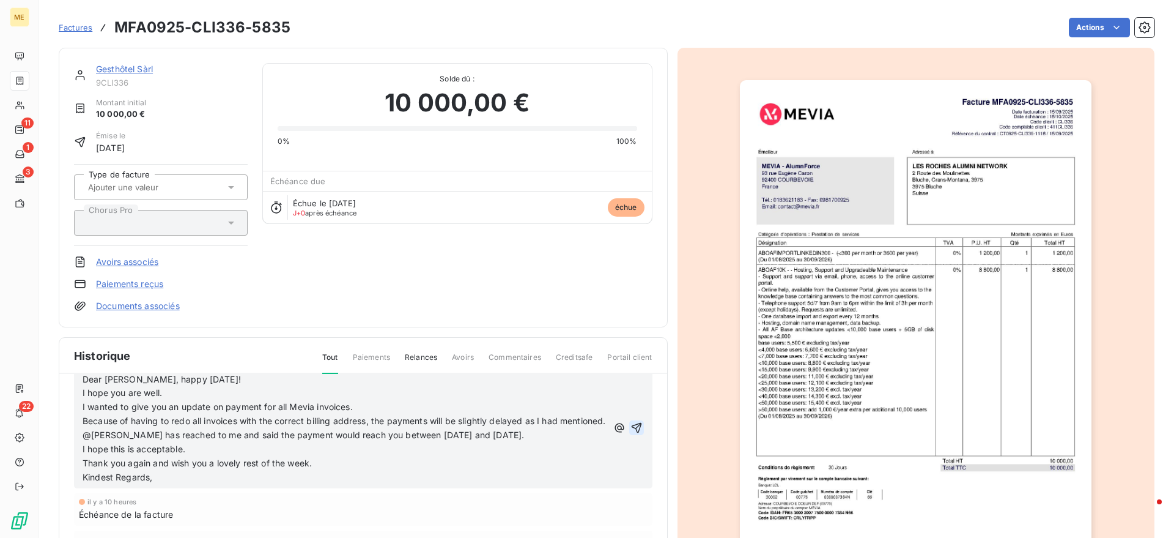
click at [631, 423] on icon "button" at bounding box center [636, 428] width 10 height 10
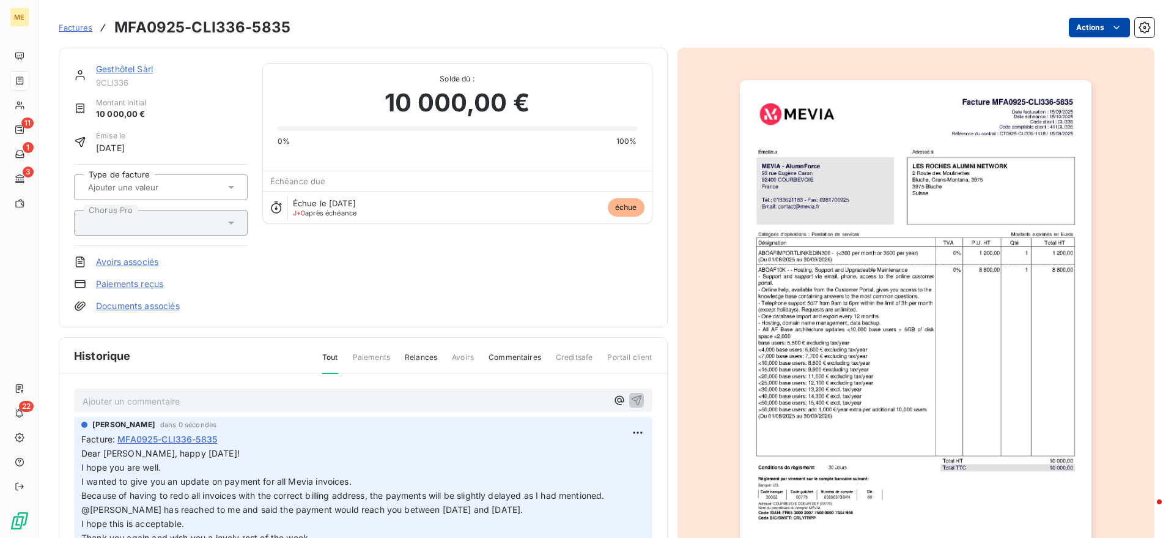
click at [1079, 31] on html "ME 11 1 3 22 Factures MFA0925-CLI336-5835 Actions Gesthôtel Sàrl 9CLI336 Montan…" at bounding box center [587, 269] width 1174 height 538
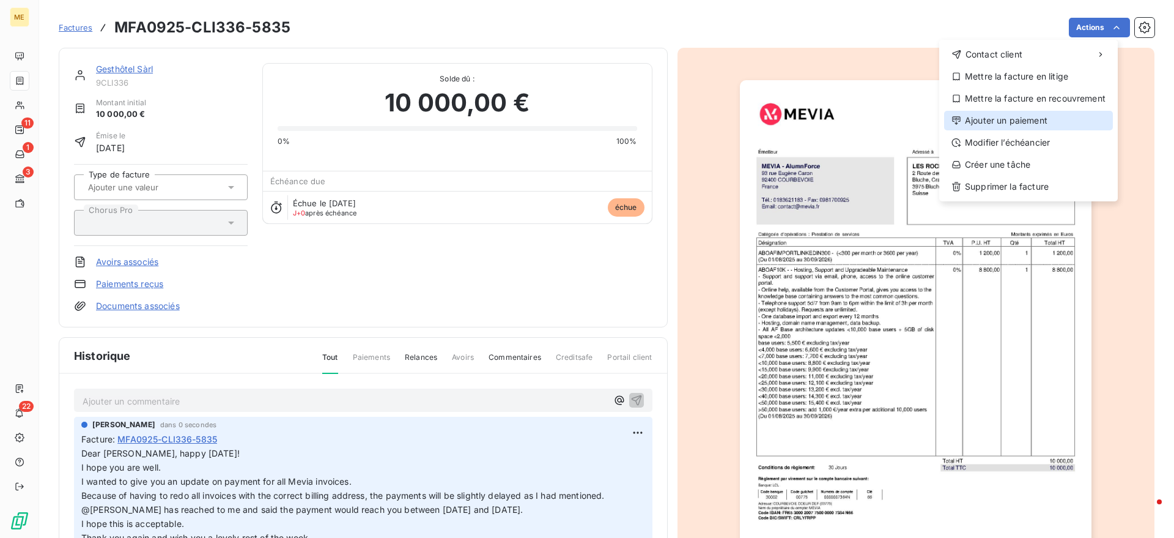
click at [1046, 126] on div "Ajouter un paiement" at bounding box center [1028, 121] width 169 height 20
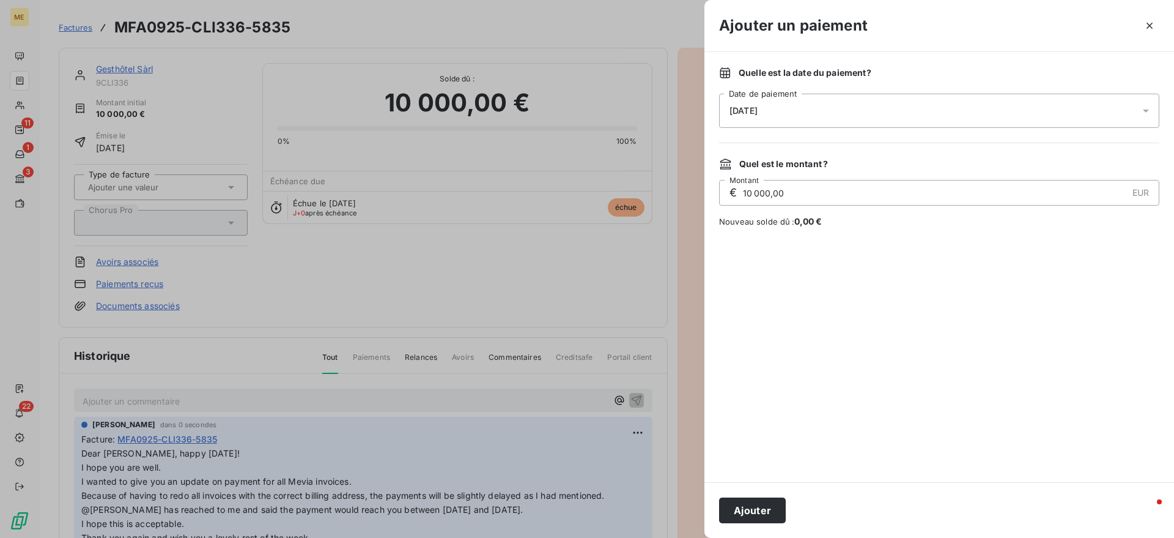
click at [810, 120] on div "15/10/2025" at bounding box center [939, 111] width 440 height 34
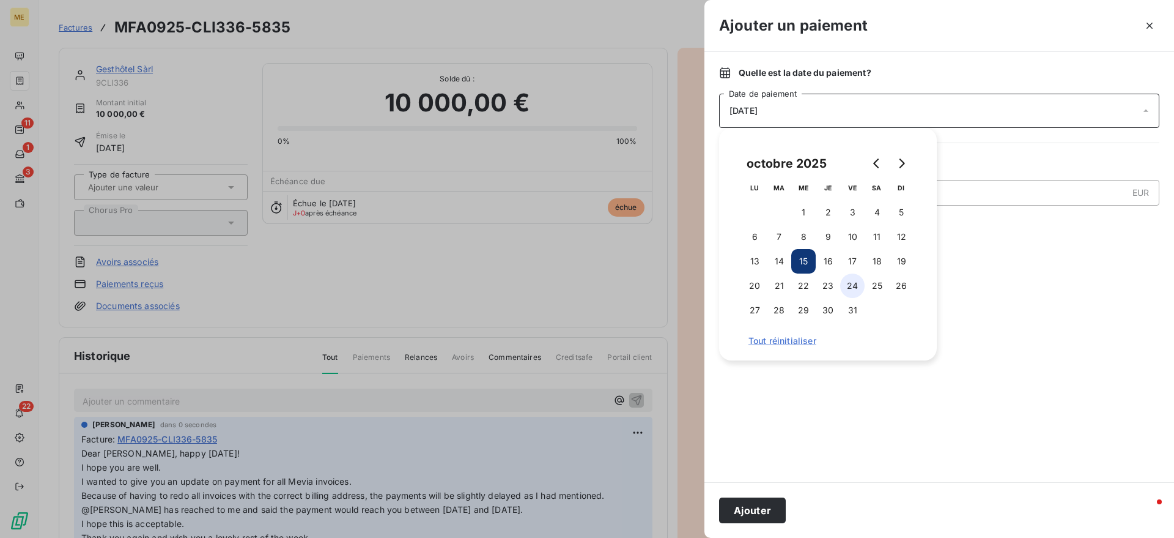
click at [850, 283] on button "24" at bounding box center [852, 285] width 24 height 24
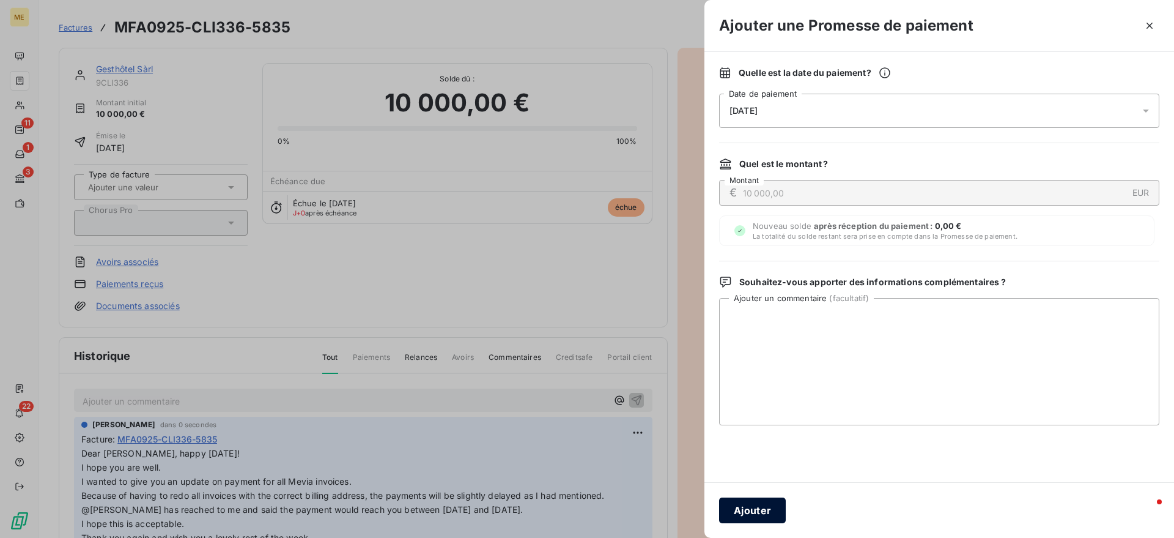
click at [765, 517] on button "Ajouter" at bounding box center [752, 510] width 67 height 26
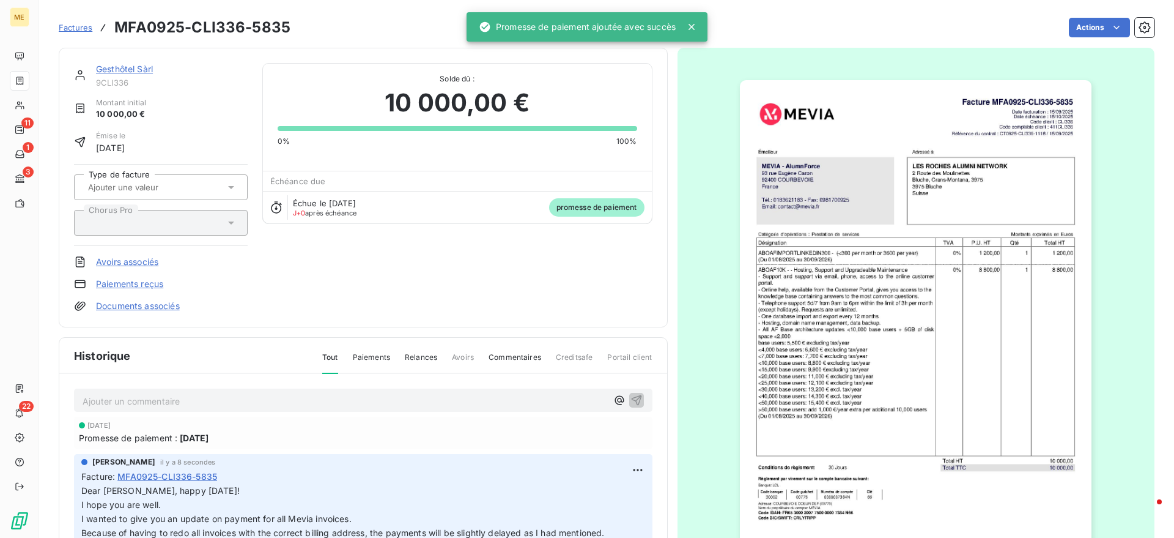
click at [150, 70] on link "Gesthôtel Sàrl" at bounding box center [124, 69] width 57 height 10
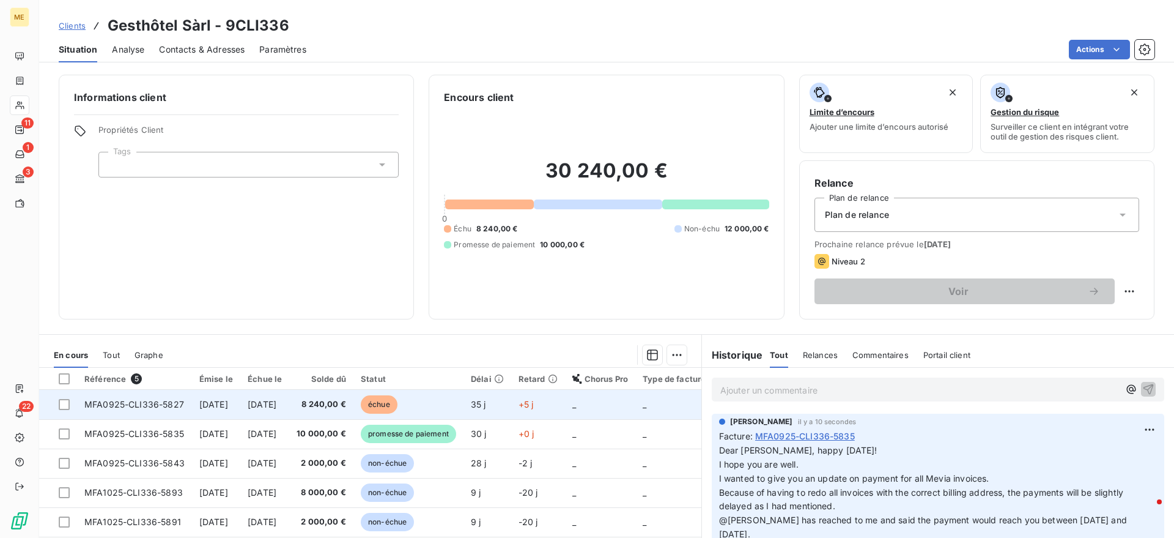
click at [289, 394] on td "10 oct. 2025" at bounding box center [264, 404] width 49 height 29
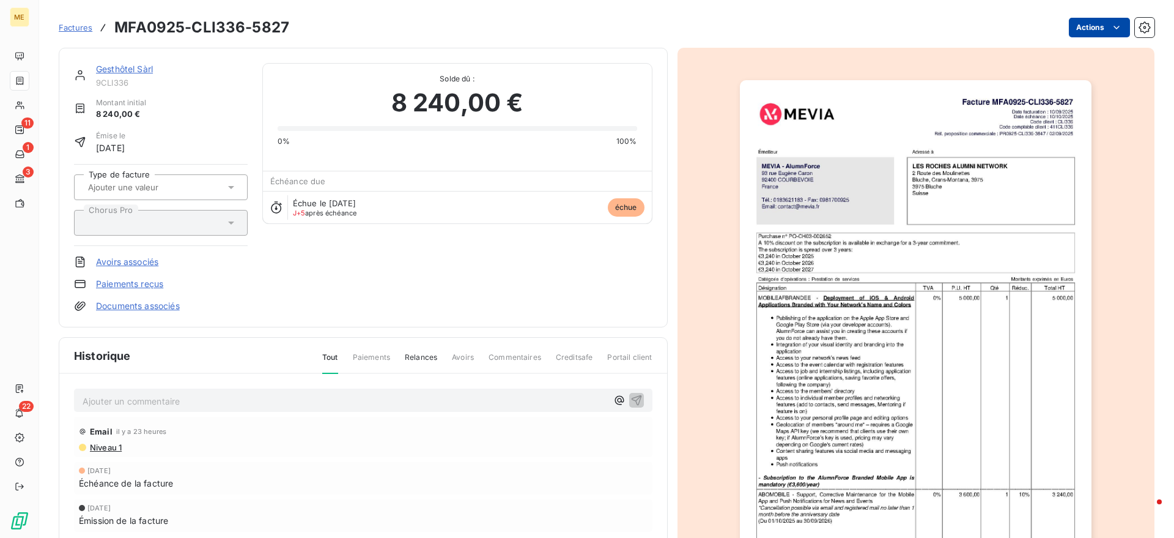
click at [1078, 18] on html "ME 11 1 3 22 Factures MFA0925-CLI336-5827 Actions Gesthôtel Sàrl 9CLI336 Montan…" at bounding box center [587, 269] width 1174 height 538
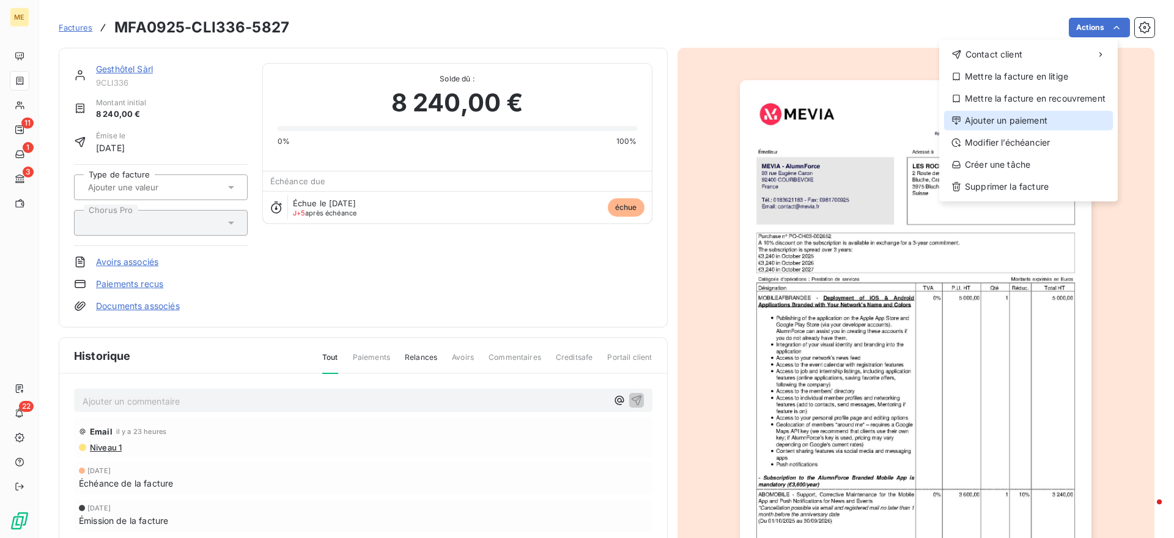
click at [1032, 122] on div "Ajouter un paiement" at bounding box center [1028, 121] width 169 height 20
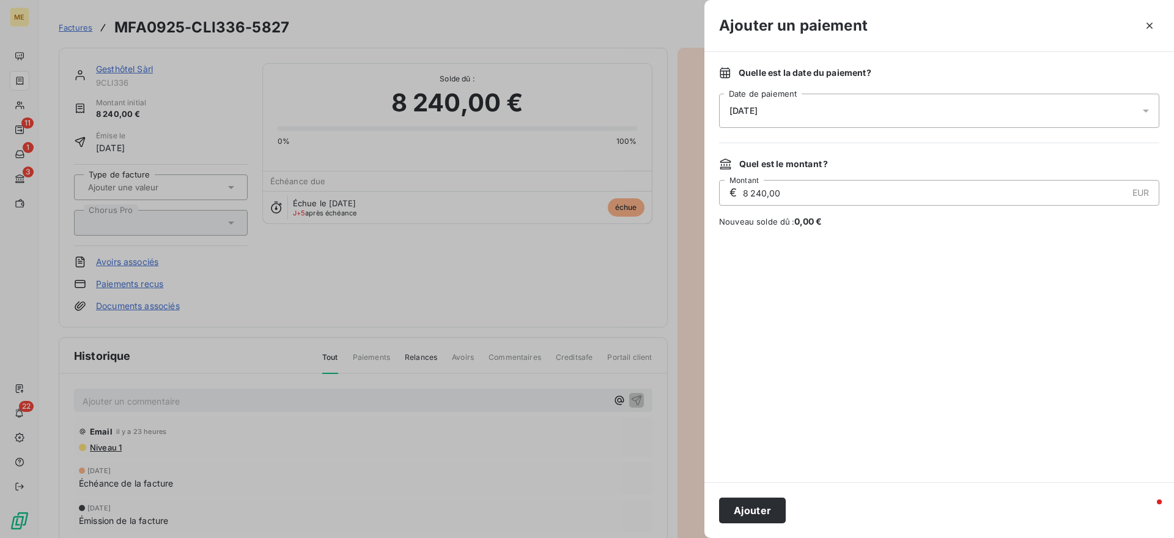
click at [923, 112] on div "15/10/2025" at bounding box center [939, 111] width 440 height 34
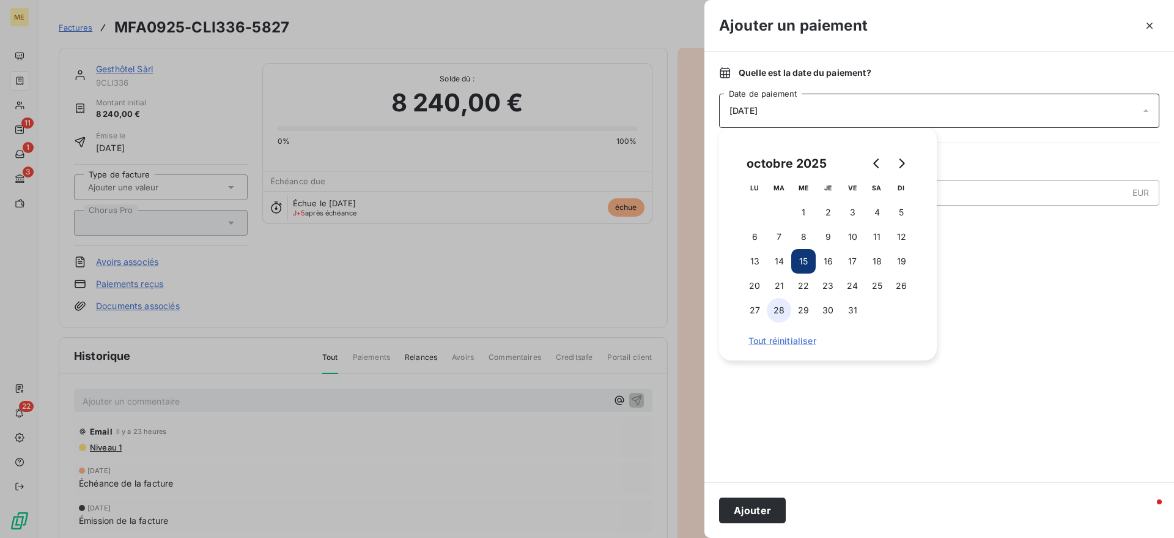
drag, startPoint x: 755, startPoint y: 309, endPoint x: 768, endPoint y: 309, distance: 13.5
click at [768, 309] on tr "27 28 29 30 31" at bounding box center [828, 310] width 171 height 24
click at [768, 309] on button "28" at bounding box center [779, 310] width 24 height 24
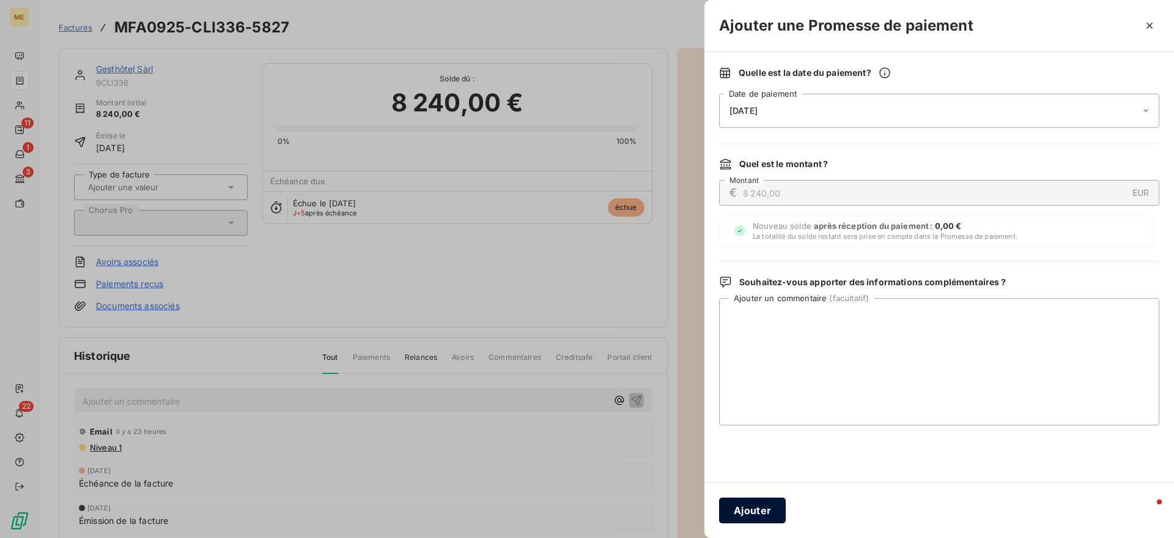
click at [764, 509] on button "Ajouter" at bounding box center [752, 510] width 67 height 26
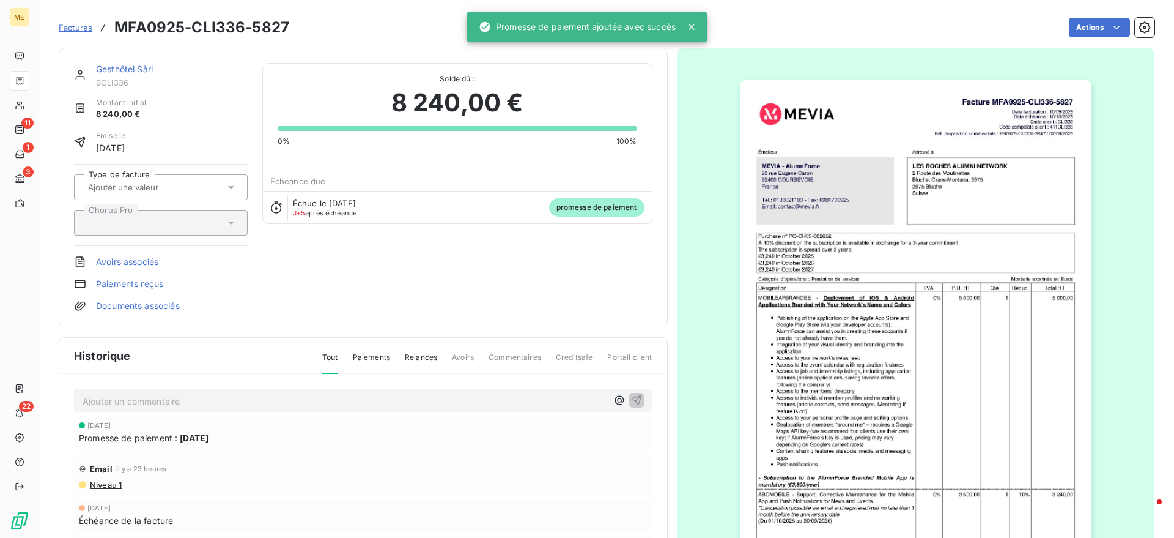
click at [275, 393] on p "Ajouter un commentaire ﻿" at bounding box center [345, 400] width 525 height 15
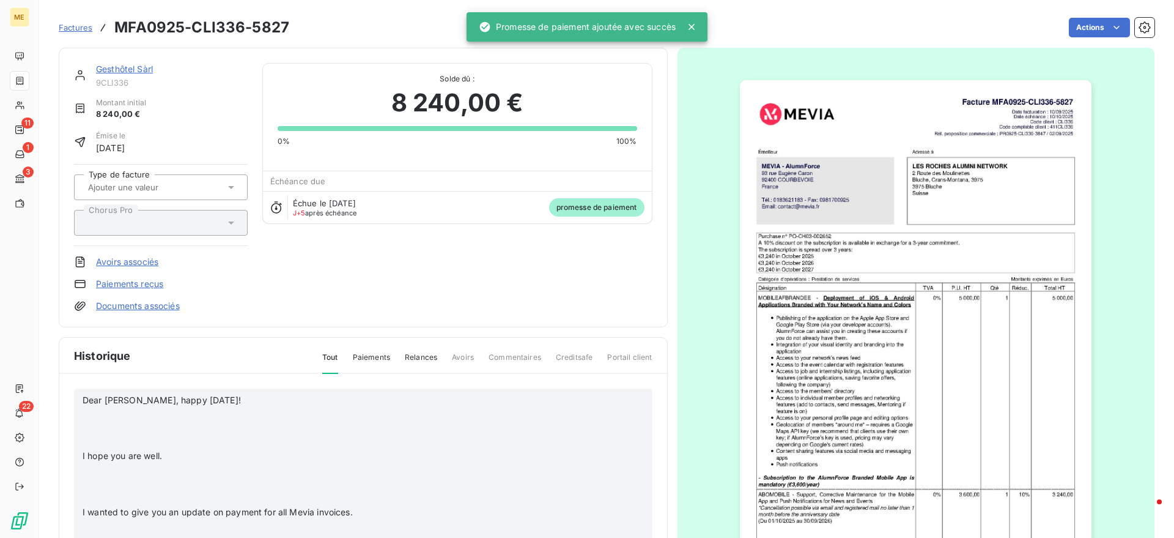
click at [160, 415] on p "﻿" at bounding box center [345, 414] width 525 height 14
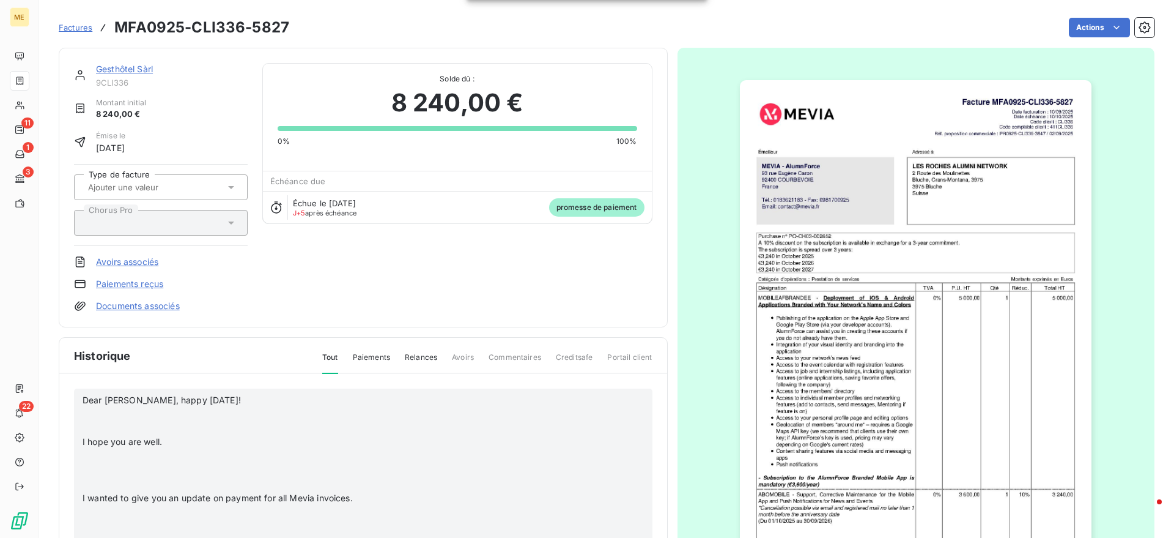
click at [130, 423] on p "﻿" at bounding box center [345, 428] width 525 height 14
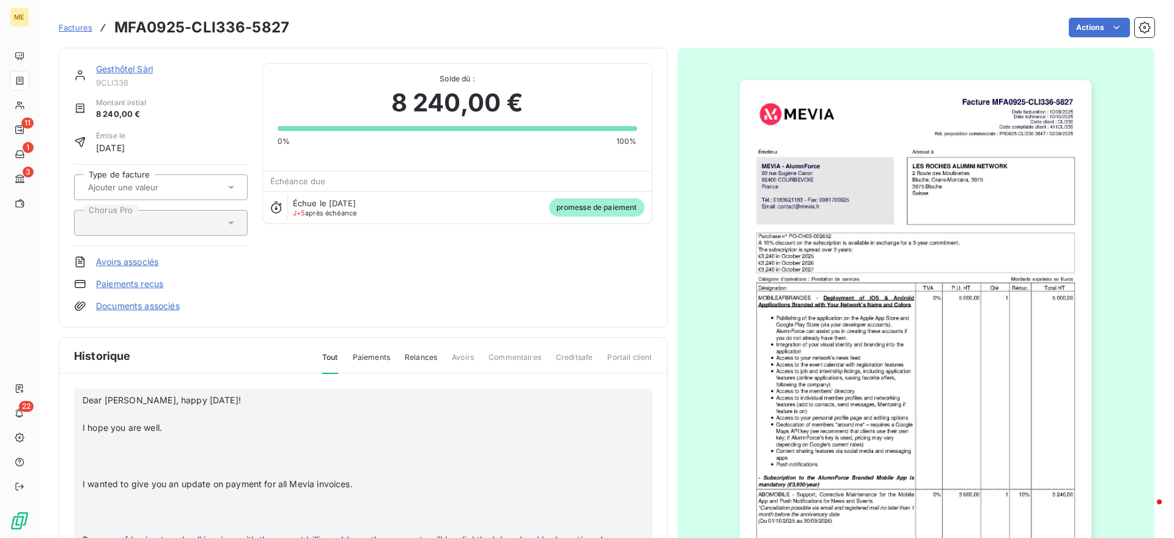
click at [114, 472] on p "﻿" at bounding box center [345, 470] width 525 height 14
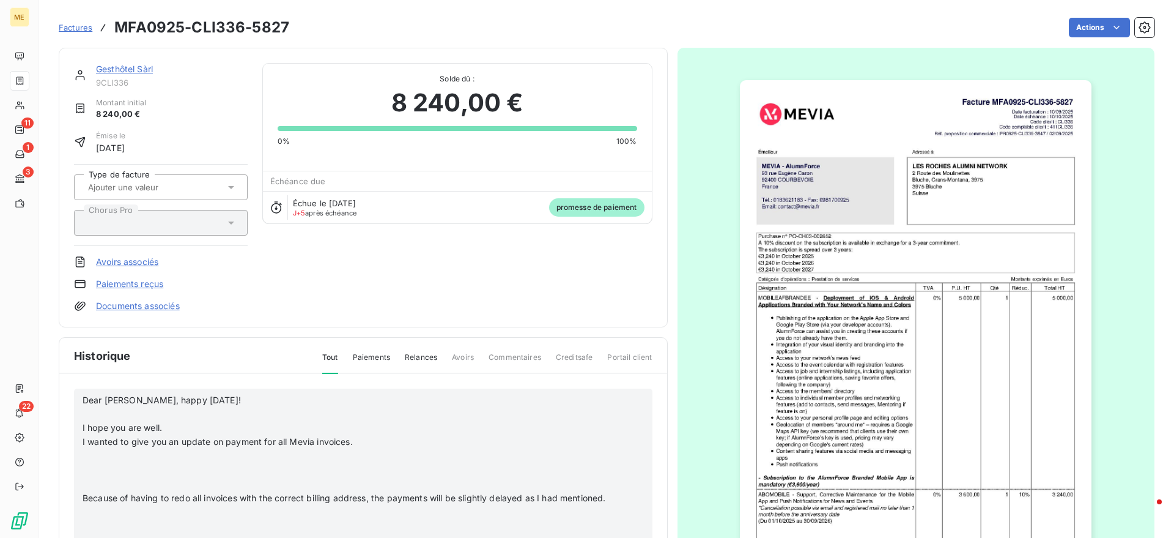
click at [113, 472] on p at bounding box center [345, 470] width 525 height 14
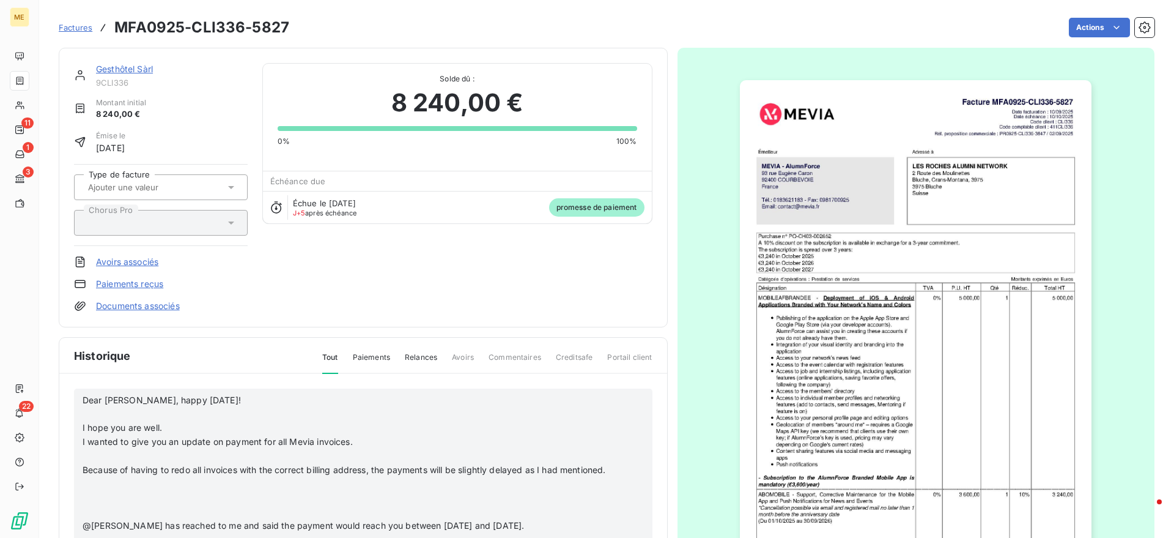
click at [113, 450] on p "﻿" at bounding box center [345, 456] width 525 height 14
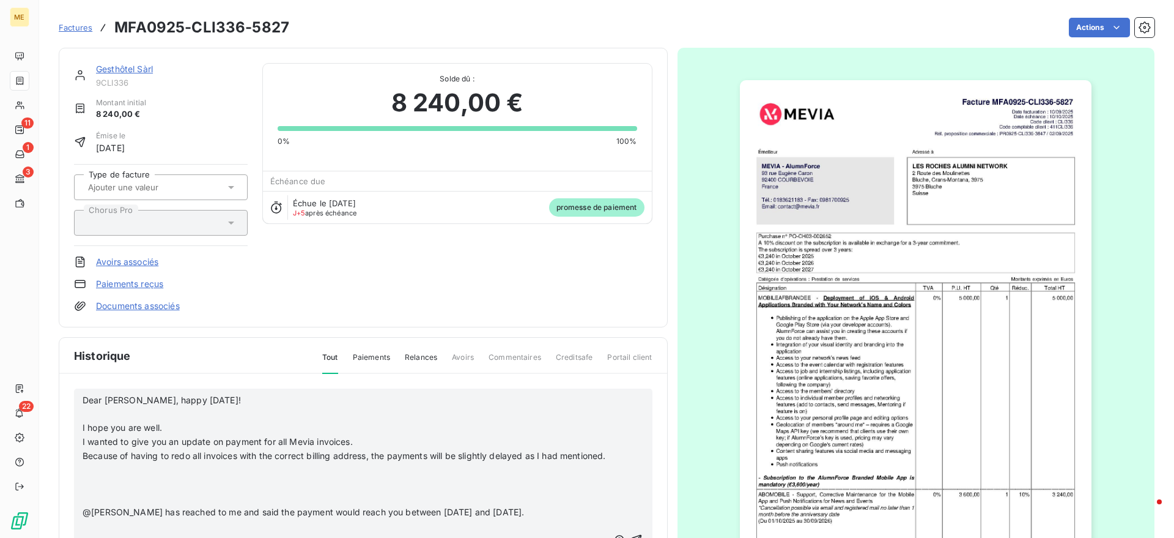
click at [118, 505] on p "﻿" at bounding box center [345, 498] width 525 height 14
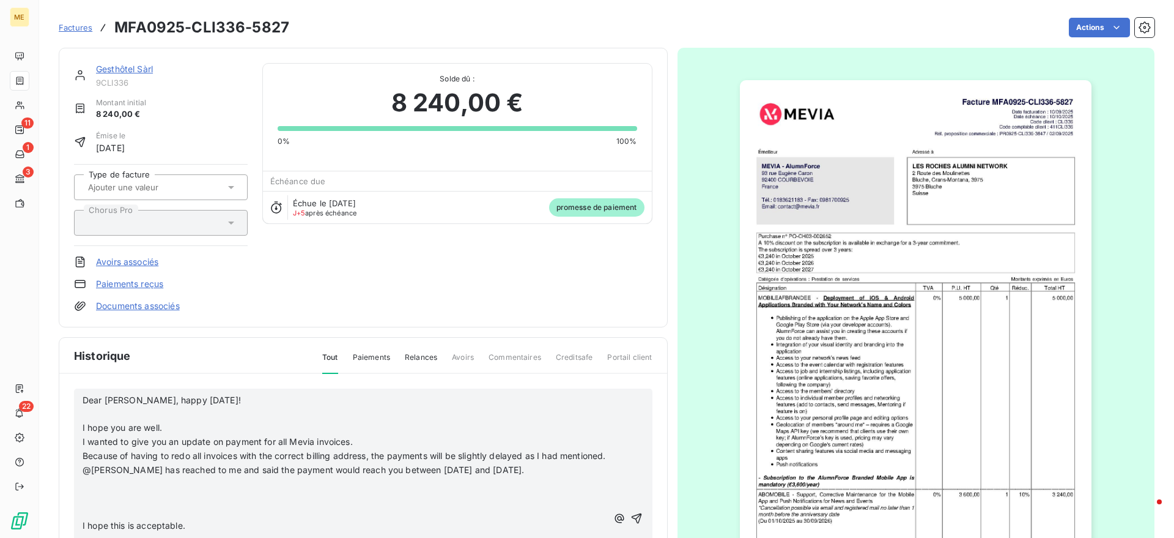
click at [116, 505] on p at bounding box center [345, 498] width 525 height 14
click at [92, 491] on p "﻿" at bounding box center [345, 484] width 525 height 14
click at [97, 519] on p at bounding box center [345, 512] width 525 height 14
click at [87, 505] on p "﻿" at bounding box center [345, 498] width 525 height 14
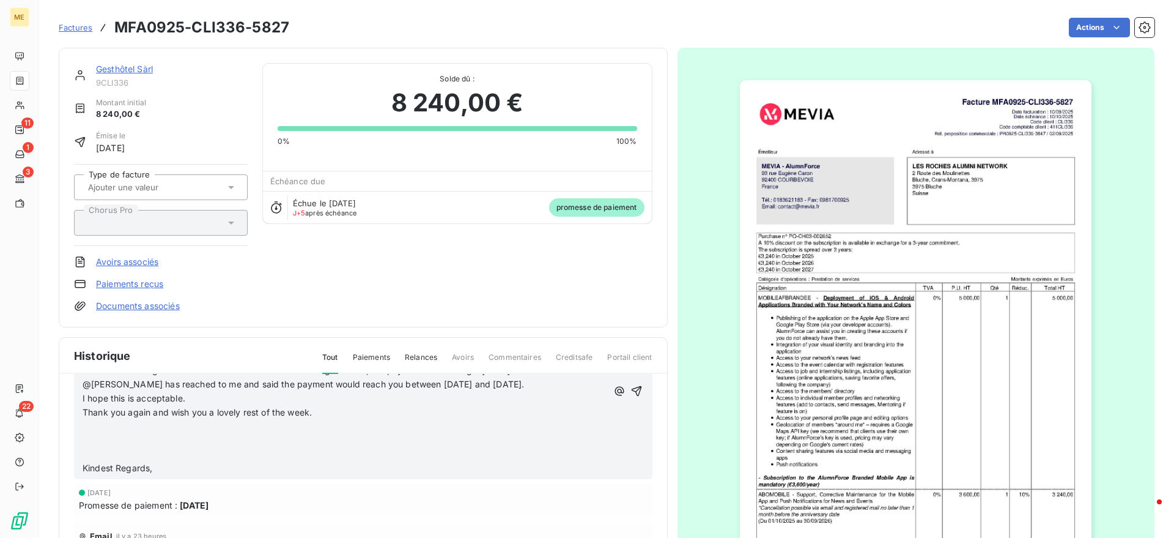
scroll to position [92, 0]
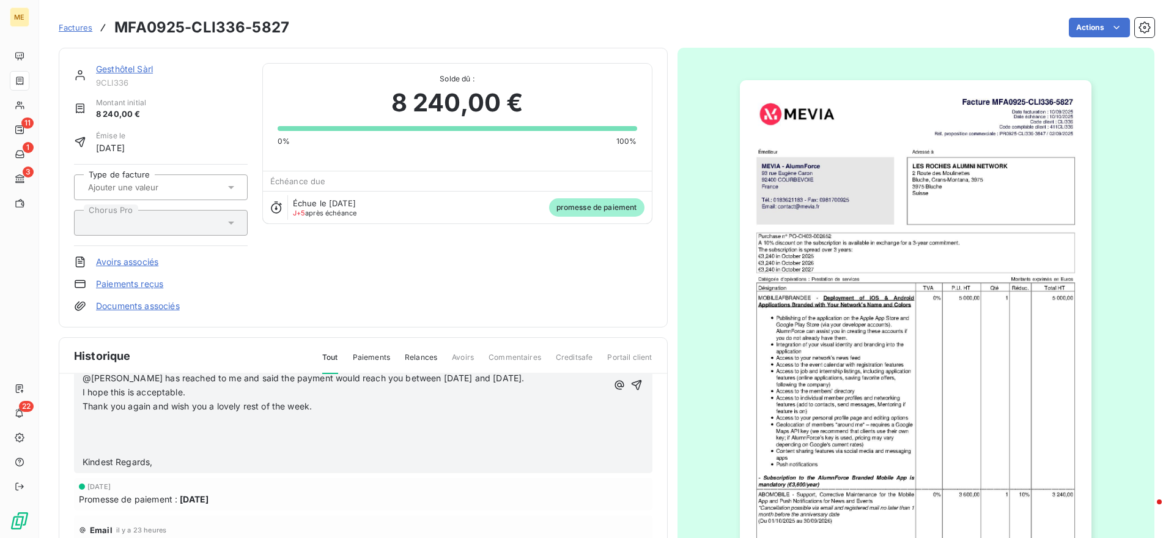
click at [629, 387] on div "Dear Anne-Laure, happy Wednesday! ﻿ I hope you are well. I wanted to give you a…" at bounding box center [363, 385] width 579 height 177
click at [631, 387] on icon "button" at bounding box center [636, 384] width 10 height 10
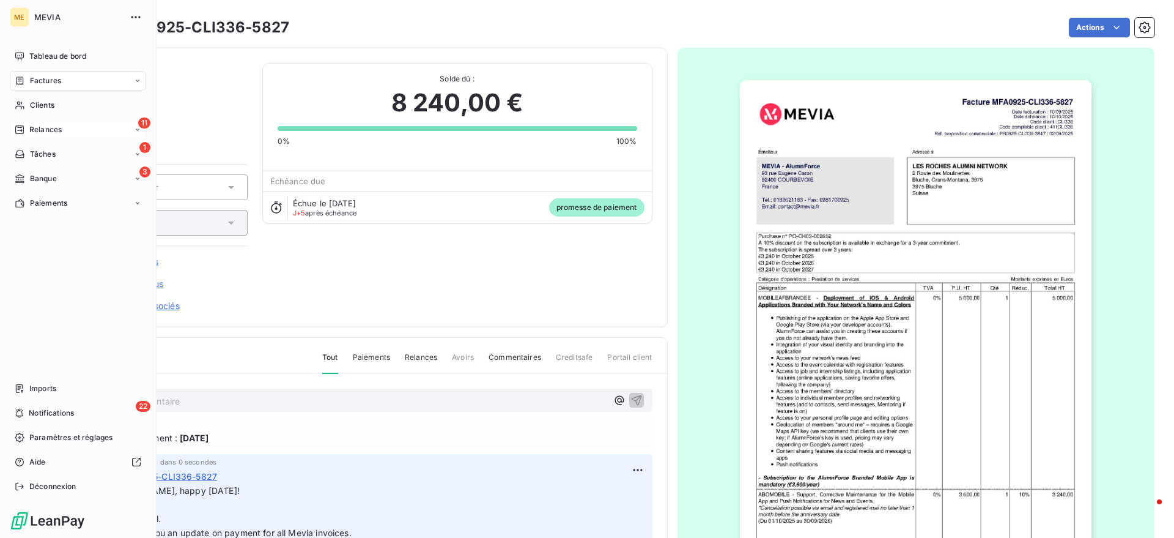
click at [31, 125] on span "Relances" at bounding box center [45, 129] width 32 height 11
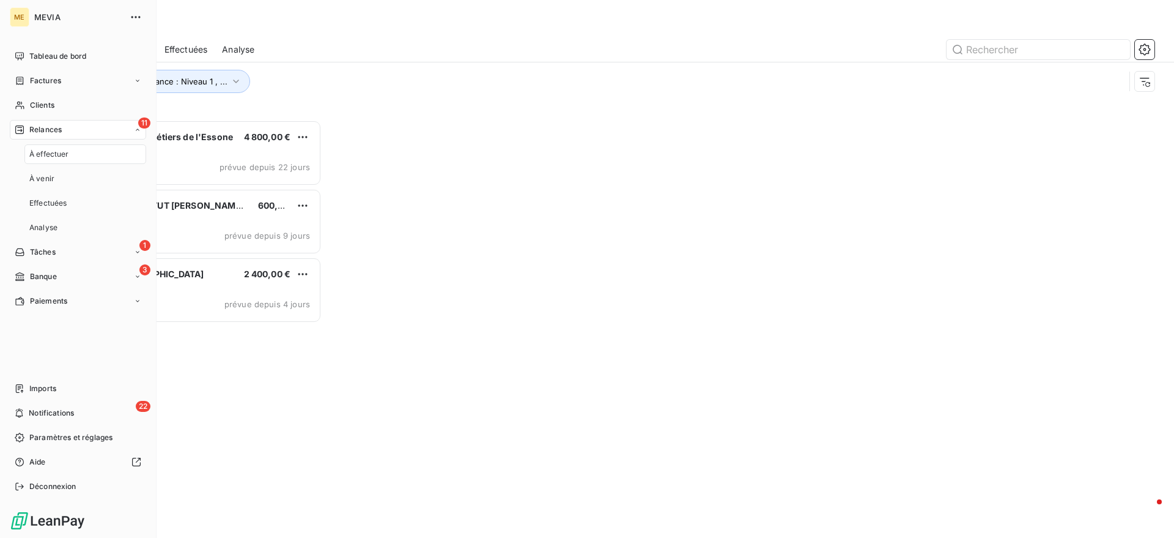
scroll to position [406, 251]
